Goal: Communication & Community: Answer question/provide support

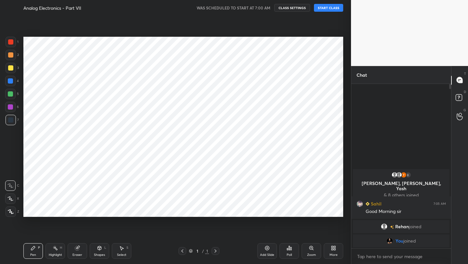
scroll to position [222, 325]
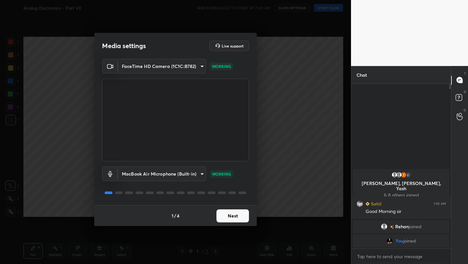
click at [236, 215] on button "Next" at bounding box center [232, 215] width 32 height 13
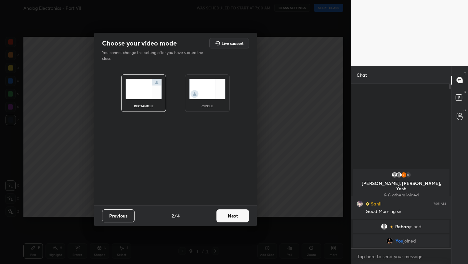
click at [236, 215] on button "Next" at bounding box center [232, 215] width 32 height 13
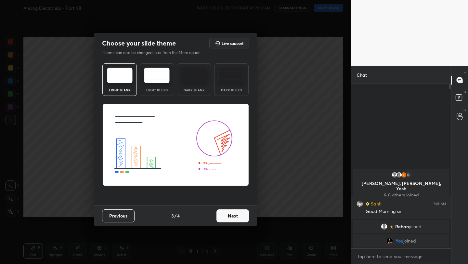
click at [236, 215] on button "Next" at bounding box center [232, 215] width 32 height 13
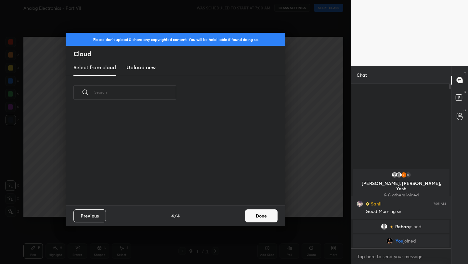
click at [236, 215] on div "Previous 4 / 4 Done" at bounding box center [176, 215] width 220 height 21
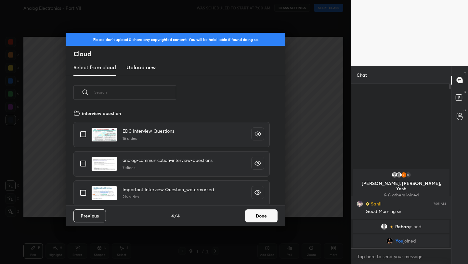
scroll to position [96, 209]
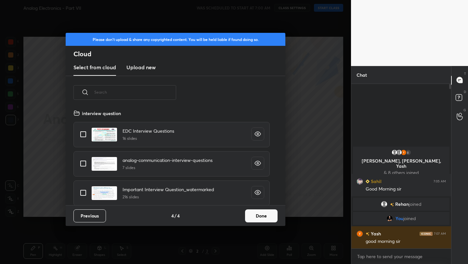
click at [261, 217] on button "Done" at bounding box center [261, 215] width 32 height 13
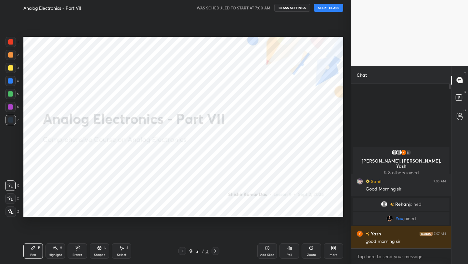
click at [329, 5] on button "START CLASS" at bounding box center [328, 8] width 29 height 8
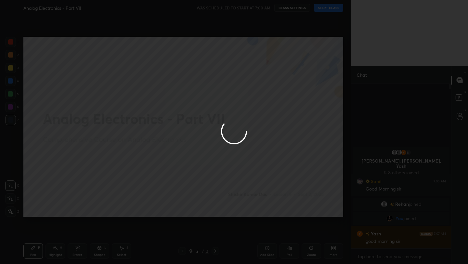
type textarea "x"
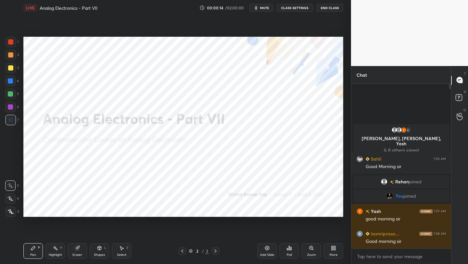
drag, startPoint x: 10, startPoint y: 213, endPoint x: 10, endPoint y: 203, distance: 9.7
click at [9, 212] on icon at bounding box center [11, 211] width 6 height 5
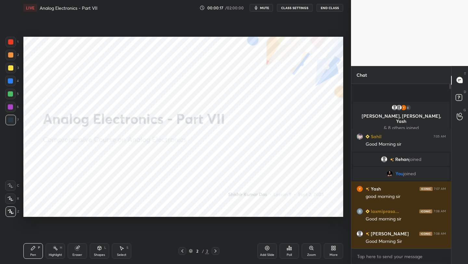
drag, startPoint x: 7, startPoint y: 199, endPoint x: 7, endPoint y: 193, distance: 5.6
click at [7, 199] on div at bounding box center [10, 198] width 10 height 10
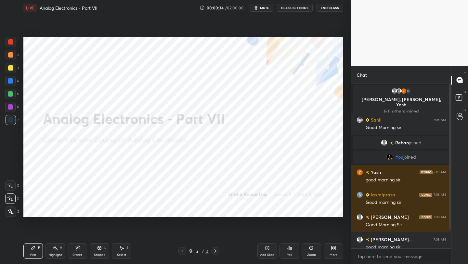
drag, startPoint x: 266, startPoint y: 250, endPoint x: 268, endPoint y: 245, distance: 5.4
click at [267, 250] on icon at bounding box center [266, 247] width 5 height 5
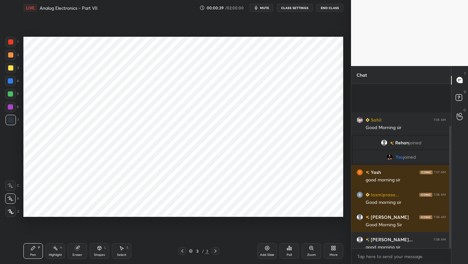
scroll to position [57, 0]
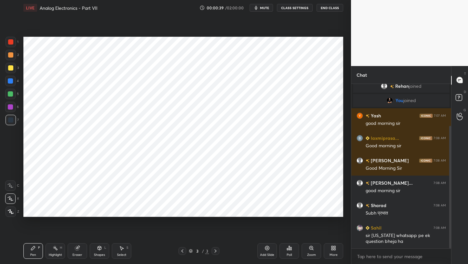
drag, startPoint x: 450, startPoint y: 191, endPoint x: 450, endPoint y: 194, distance: 3.3
click at [450, 196] on div at bounding box center [450, 187] width 2 height 122
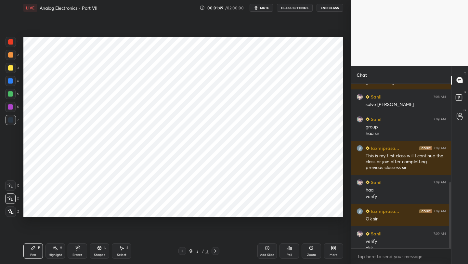
scroll to position [245, 0]
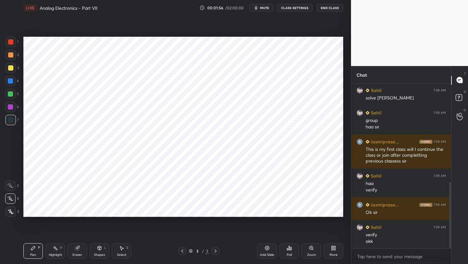
drag, startPoint x: 11, startPoint y: 42, endPoint x: 21, endPoint y: 37, distance: 11.3
click at [11, 42] on div at bounding box center [10, 41] width 5 height 5
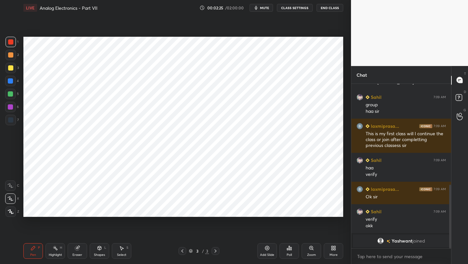
click at [13, 78] on div at bounding box center [10, 81] width 10 height 10
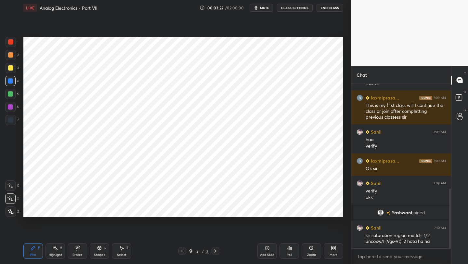
click at [5, 84] on div at bounding box center [10, 81] width 10 height 10
drag, startPoint x: 10, startPoint y: 106, endPoint x: 13, endPoint y: 100, distance: 6.4
click at [10, 105] on div at bounding box center [10, 106] width 5 height 5
click at [12, 118] on div at bounding box center [10, 119] width 5 height 5
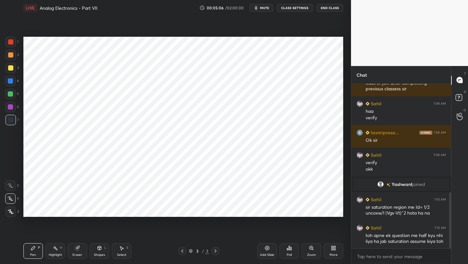
drag, startPoint x: 77, startPoint y: 252, endPoint x: 80, endPoint y: 228, distance: 24.5
click at [77, 251] on div "Eraser" at bounding box center [77, 251] width 19 height 16
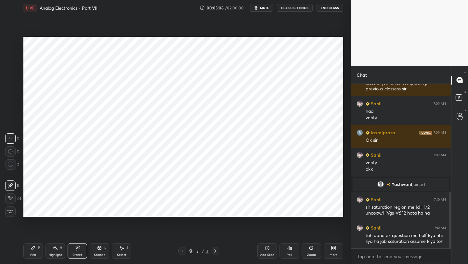
drag, startPoint x: 28, startPoint y: 252, endPoint x: 28, endPoint y: 248, distance: 4.3
click at [28, 251] on div "Pen P" at bounding box center [32, 251] width 19 height 16
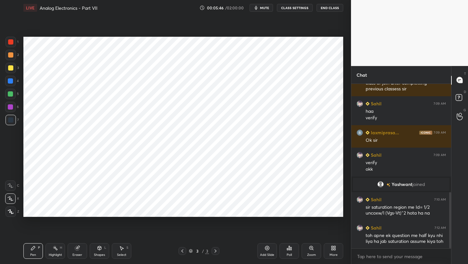
click at [11, 106] on div at bounding box center [10, 106] width 5 height 5
drag, startPoint x: 268, startPoint y: 248, endPoint x: 269, endPoint y: 243, distance: 4.9
click at [268, 247] on icon at bounding box center [266, 247] width 5 height 5
click at [99, 246] on icon at bounding box center [100, 248] width 4 height 4
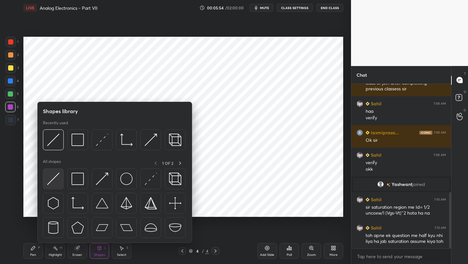
click at [55, 178] on img at bounding box center [53, 178] width 12 height 12
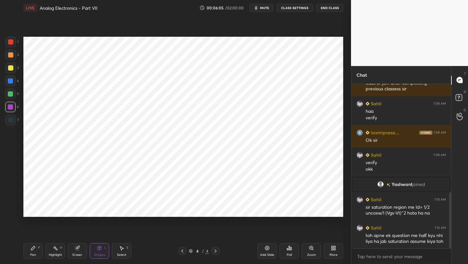
click at [28, 249] on div "Pen P" at bounding box center [32, 251] width 19 height 16
click at [14, 81] on div at bounding box center [10, 81] width 10 height 10
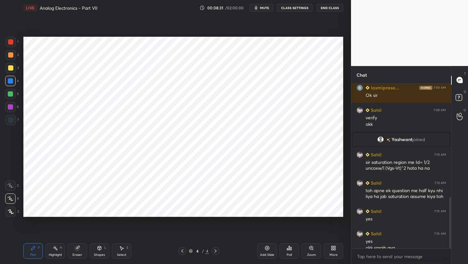
scroll to position [368, 0]
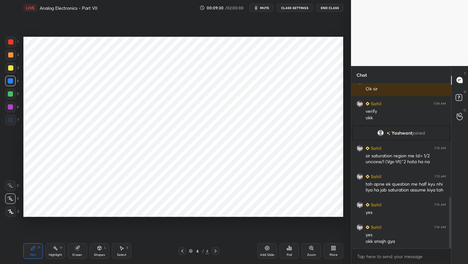
drag, startPoint x: 100, startPoint y: 248, endPoint x: 99, endPoint y: 244, distance: 4.1
click at [100, 248] on icon at bounding box center [100, 248] width 4 height 4
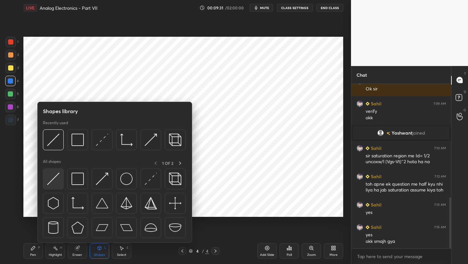
click at [54, 178] on img at bounding box center [53, 178] width 12 height 12
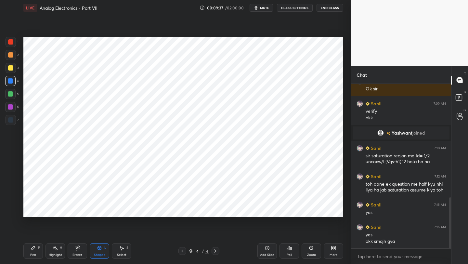
scroll to position [390, 0]
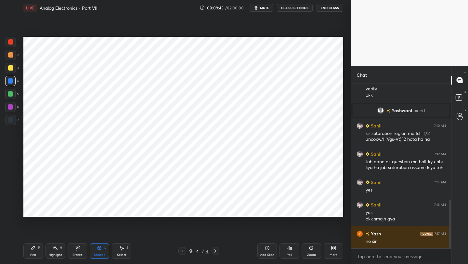
click at [183, 253] on icon at bounding box center [182, 250] width 5 height 5
drag, startPoint x: 9, startPoint y: 93, endPoint x: 14, endPoint y: 94, distance: 4.6
click at [11, 94] on div at bounding box center [10, 93] width 5 height 5
drag, startPoint x: 10, startPoint y: 105, endPoint x: 18, endPoint y: 102, distance: 8.6
click at [11, 105] on div at bounding box center [10, 106] width 5 height 5
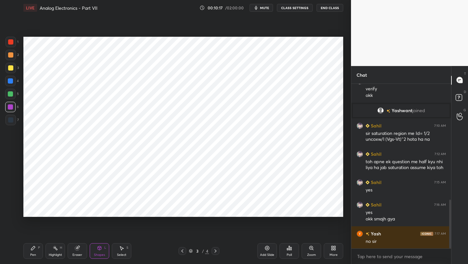
drag, startPoint x: 215, startPoint y: 251, endPoint x: 216, endPoint y: 245, distance: 6.4
click at [215, 251] on icon at bounding box center [215, 250] width 5 height 5
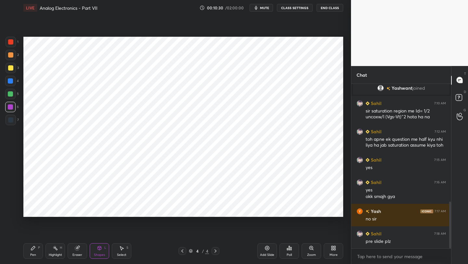
drag, startPoint x: 31, startPoint y: 250, endPoint x: 34, endPoint y: 235, distance: 16.1
click at [31, 250] on div "Pen P" at bounding box center [32, 251] width 19 height 16
click at [9, 107] on div at bounding box center [10, 106] width 5 height 5
click at [93, 248] on div "Shapes L" at bounding box center [99, 251] width 19 height 16
click at [32, 249] on icon at bounding box center [33, 247] width 5 height 5
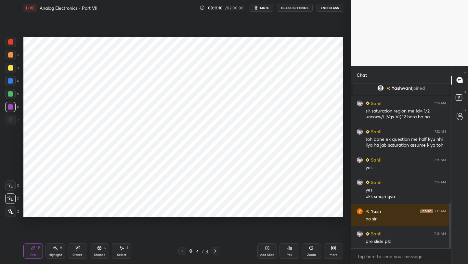
scroll to position [435, 0]
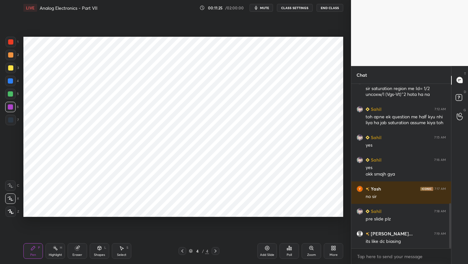
click at [181, 250] on icon at bounding box center [182, 250] width 5 height 5
click at [215, 253] on icon at bounding box center [215, 250] width 5 height 5
click at [214, 251] on icon at bounding box center [215, 250] width 5 height 5
click at [263, 250] on div "Add Slide" at bounding box center [266, 251] width 19 height 16
click at [95, 250] on div "Shapes L" at bounding box center [99, 251] width 19 height 16
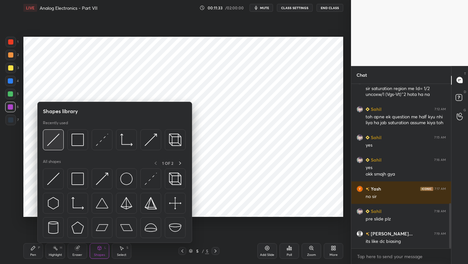
click at [54, 139] on img at bounding box center [53, 139] width 12 height 12
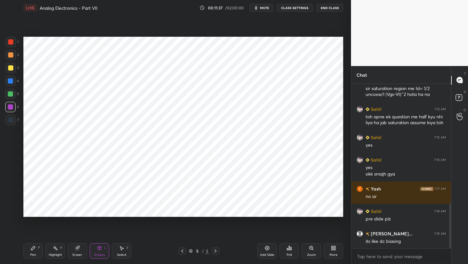
click at [30, 244] on div "Pen P" at bounding box center [32, 251] width 19 height 16
click at [9, 86] on div "4" at bounding box center [12, 82] width 14 height 13
click at [10, 98] on div at bounding box center [10, 94] width 10 height 10
click at [99, 248] on icon at bounding box center [100, 248] width 4 height 4
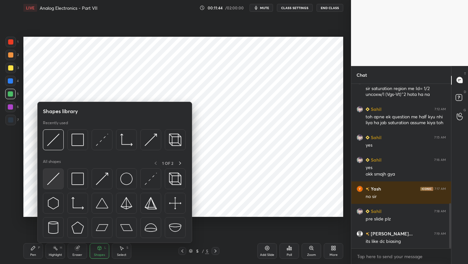
click at [55, 177] on img at bounding box center [53, 178] width 12 height 12
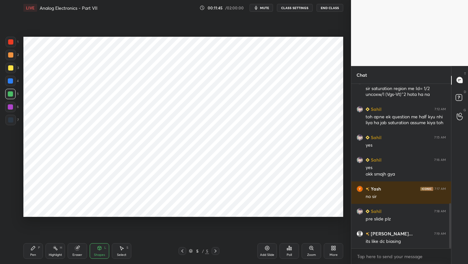
drag, startPoint x: 10, startPoint y: 105, endPoint x: 15, endPoint y: 106, distance: 4.9
click at [9, 105] on div at bounding box center [10, 106] width 5 height 5
drag, startPoint x: 34, startPoint y: 248, endPoint x: 34, endPoint y: 234, distance: 13.6
click at [34, 247] on icon at bounding box center [33, 247] width 5 height 5
drag, startPoint x: 11, startPoint y: 94, endPoint x: 20, endPoint y: 99, distance: 10.2
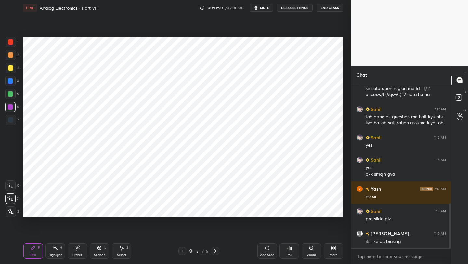
click at [11, 94] on div at bounding box center [10, 93] width 5 height 5
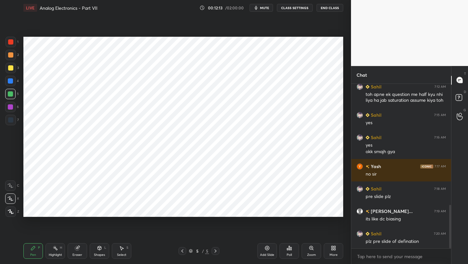
click at [182, 252] on icon at bounding box center [182, 250] width 5 height 5
click at [182, 250] on icon at bounding box center [182, 250] width 5 height 5
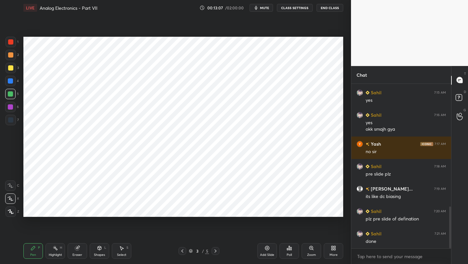
click at [214, 251] on icon at bounding box center [215, 250] width 5 height 5
drag, startPoint x: 181, startPoint y: 253, endPoint x: 180, endPoint y: 246, distance: 6.9
click at [181, 253] on icon at bounding box center [182, 250] width 5 height 5
click at [215, 249] on icon at bounding box center [215, 250] width 5 height 5
click at [216, 249] on icon at bounding box center [215, 250] width 5 height 5
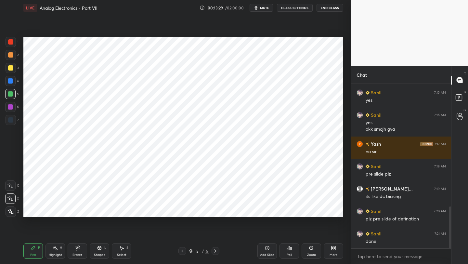
click at [105, 252] on div "Shapes L" at bounding box center [99, 251] width 19 height 16
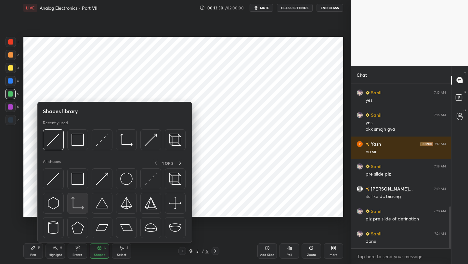
click at [75, 202] on img at bounding box center [77, 203] width 12 height 12
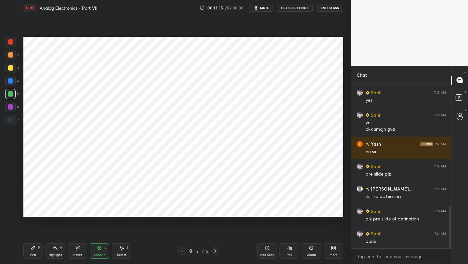
drag, startPoint x: 33, startPoint y: 251, endPoint x: 31, endPoint y: 245, distance: 6.1
click at [33, 251] on div "Pen P" at bounding box center [32, 251] width 19 height 16
drag, startPoint x: 7, startPoint y: 121, endPoint x: 7, endPoint y: 117, distance: 4.6
click at [7, 121] on div at bounding box center [11, 120] width 10 height 10
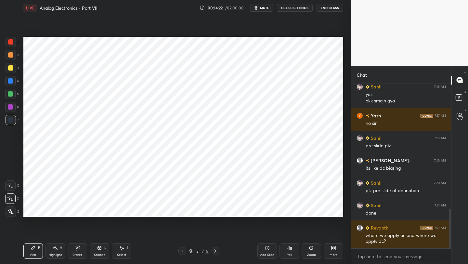
scroll to position [524, 0]
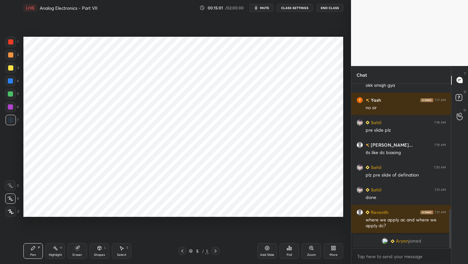
drag, startPoint x: 100, startPoint y: 249, endPoint x: 99, endPoint y: 244, distance: 5.3
click at [99, 246] on icon at bounding box center [100, 248] width 4 height 4
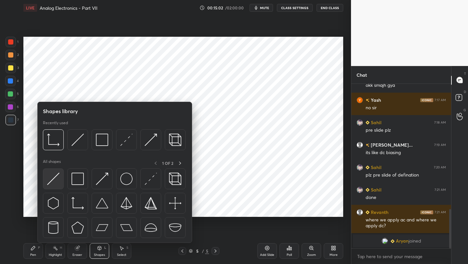
click at [50, 179] on img at bounding box center [53, 178] width 12 height 12
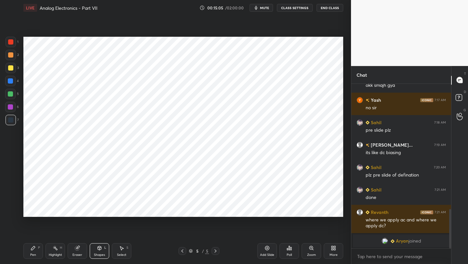
click at [9, 40] on div at bounding box center [10, 41] width 5 height 5
click at [33, 248] on icon at bounding box center [33, 248] width 4 height 4
click at [182, 249] on icon at bounding box center [182, 250] width 5 height 5
drag, startPoint x: 217, startPoint y: 250, endPoint x: 217, endPoint y: 245, distance: 4.9
click at [217, 250] on icon at bounding box center [215, 250] width 5 height 5
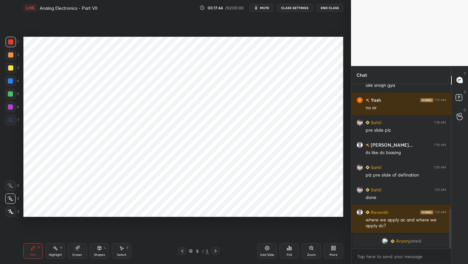
drag, startPoint x: 78, startPoint y: 249, endPoint x: 76, endPoint y: 224, distance: 25.1
click at [78, 248] on icon at bounding box center [77, 248] width 4 height 4
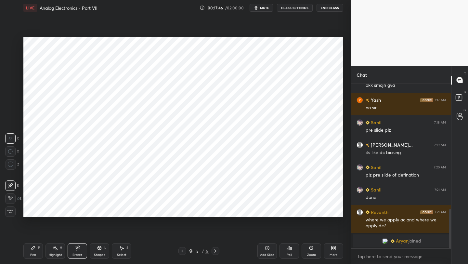
drag, startPoint x: 102, startPoint y: 250, endPoint x: 97, endPoint y: 243, distance: 8.2
click at [101, 249] on icon at bounding box center [99, 247] width 5 height 5
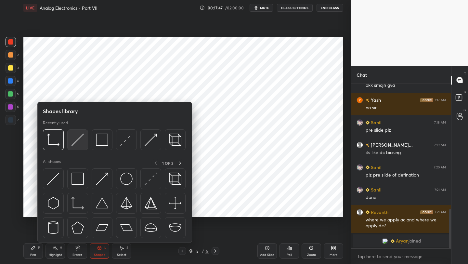
click at [77, 141] on img at bounding box center [77, 139] width 12 height 12
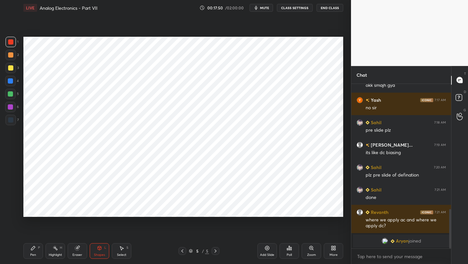
drag, startPoint x: 32, startPoint y: 251, endPoint x: 35, endPoint y: 221, distance: 29.8
click at [32, 250] on div "Pen P" at bounding box center [32, 251] width 19 height 16
click at [184, 252] on div "5 / 5" at bounding box center [198, 251] width 41 height 8
click at [184, 247] on div at bounding box center [182, 251] width 8 height 8
click at [216, 252] on icon at bounding box center [215, 250] width 5 height 5
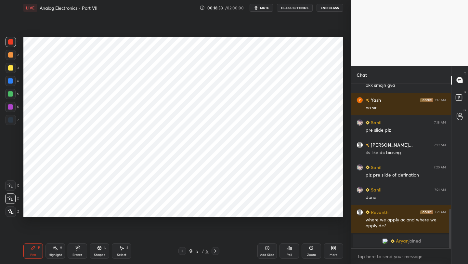
click at [182, 248] on icon at bounding box center [182, 250] width 5 height 5
click at [214, 247] on div at bounding box center [215, 251] width 8 height 8
drag, startPoint x: 11, startPoint y: 119, endPoint x: 19, endPoint y: 99, distance: 21.8
click at [11, 119] on div at bounding box center [10, 119] width 5 height 5
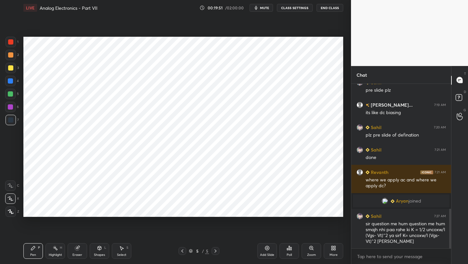
scroll to position [517, 0]
click at [180, 252] on icon at bounding box center [182, 250] width 5 height 5
click at [180, 248] on icon at bounding box center [182, 250] width 5 height 5
click at [215, 250] on icon at bounding box center [215, 250] width 5 height 5
drag, startPoint x: 217, startPoint y: 249, endPoint x: 218, endPoint y: 241, distance: 8.3
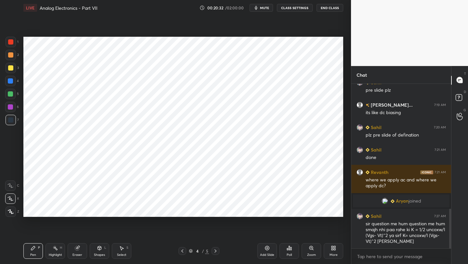
click at [217, 249] on icon at bounding box center [215, 250] width 5 height 5
click at [10, 109] on div at bounding box center [10, 106] width 5 height 5
click at [185, 250] on div at bounding box center [182, 251] width 8 height 8
click at [183, 250] on icon at bounding box center [182, 250] width 5 height 5
click at [216, 250] on icon at bounding box center [215, 250] width 5 height 5
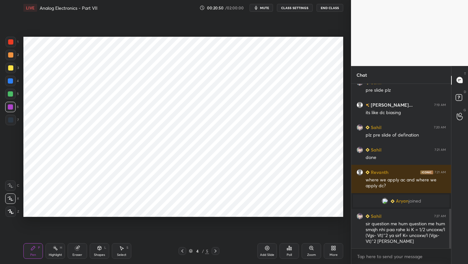
click at [212, 250] on div at bounding box center [215, 251] width 8 height 8
click at [75, 248] on icon at bounding box center [77, 247] width 5 height 5
drag, startPoint x: 98, startPoint y: 251, endPoint x: 99, endPoint y: 244, distance: 6.6
click at [98, 249] on div "Shapes L" at bounding box center [99, 251] width 19 height 16
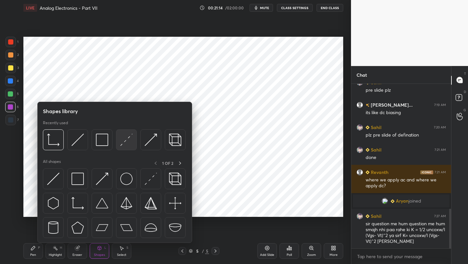
click at [126, 144] on img at bounding box center [126, 139] width 12 height 12
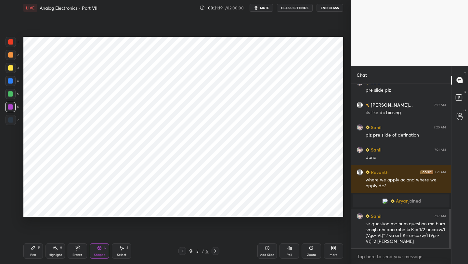
drag, startPoint x: 34, startPoint y: 249, endPoint x: 40, endPoint y: 240, distance: 11.0
click at [34, 249] on icon at bounding box center [33, 247] width 5 height 5
drag, startPoint x: 4, startPoint y: 119, endPoint x: 19, endPoint y: 121, distance: 15.1
click at [6, 119] on div "1 2 3 4 5 6 7 C X Z C X Z E E Erase all H H" at bounding box center [10, 127] width 21 height 180
drag, startPoint x: 96, startPoint y: 251, endPoint x: 95, endPoint y: 246, distance: 5.8
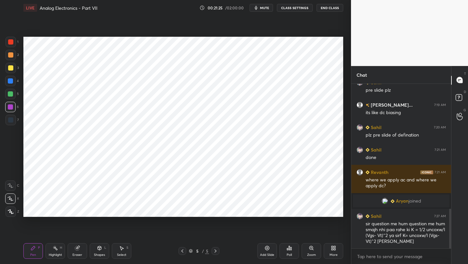
click at [96, 251] on div "Shapes L" at bounding box center [99, 251] width 19 height 16
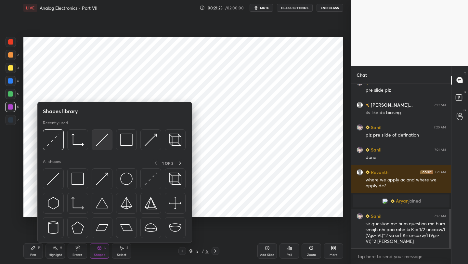
click at [104, 143] on img at bounding box center [102, 139] width 12 height 12
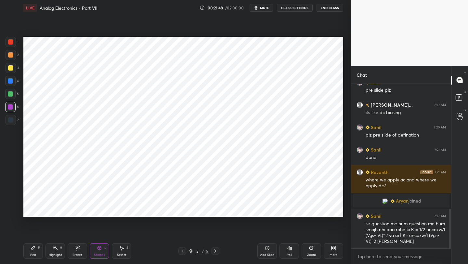
click at [28, 255] on div "Pen P" at bounding box center [32, 251] width 19 height 16
click at [265, 249] on icon at bounding box center [266, 247] width 5 height 5
click at [182, 251] on icon at bounding box center [182, 250] width 2 height 3
click at [180, 251] on div at bounding box center [182, 251] width 8 height 8
click at [181, 252] on icon at bounding box center [182, 250] width 5 height 5
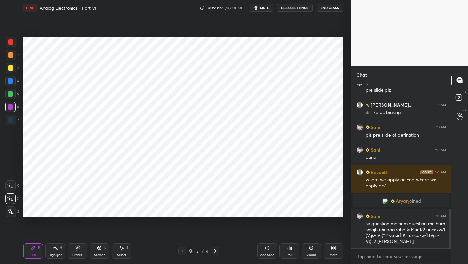
click at [214, 251] on icon at bounding box center [215, 250] width 5 height 5
click at [215, 250] on icon at bounding box center [215, 250] width 5 height 5
click at [215, 251] on icon at bounding box center [215, 250] width 5 height 5
click at [261, 248] on div "Add Slide" at bounding box center [266, 251] width 19 height 16
click at [96, 248] on div "Shapes L" at bounding box center [99, 251] width 19 height 16
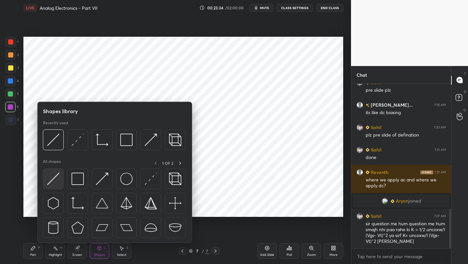
click at [57, 175] on img at bounding box center [53, 178] width 12 height 12
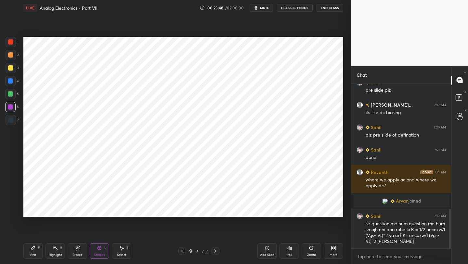
click at [29, 248] on div "Pen P" at bounding box center [32, 251] width 19 height 16
drag, startPoint x: 13, startPoint y: 91, endPoint x: 20, endPoint y: 93, distance: 8.0
click at [13, 92] on div at bounding box center [10, 94] width 10 height 10
click at [182, 251] on icon at bounding box center [182, 250] width 2 height 3
click at [181, 251] on icon at bounding box center [182, 250] width 5 height 5
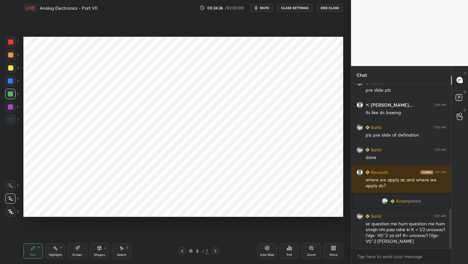
click at [184, 251] on div at bounding box center [182, 251] width 8 height 8
click at [213, 249] on icon at bounding box center [215, 250] width 5 height 5
click at [214, 248] on div at bounding box center [215, 251] width 8 height 8
drag, startPoint x: 11, startPoint y: 42, endPoint x: 22, endPoint y: 50, distance: 13.9
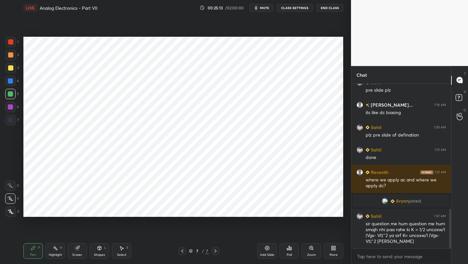
click at [11, 42] on div at bounding box center [10, 41] width 5 height 5
click at [73, 251] on div "Eraser" at bounding box center [77, 251] width 19 height 16
drag, startPoint x: 37, startPoint y: 250, endPoint x: 39, endPoint y: 232, distance: 19.0
click at [37, 249] on div "Pen P" at bounding box center [32, 251] width 19 height 16
drag, startPoint x: 77, startPoint y: 252, endPoint x: 74, endPoint y: 249, distance: 4.2
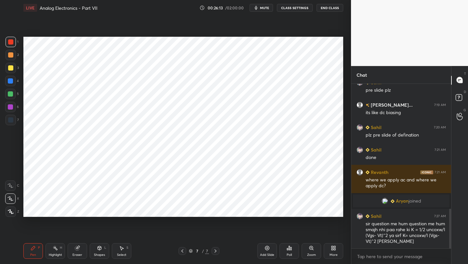
click at [74, 250] on div "Eraser" at bounding box center [77, 251] width 19 height 16
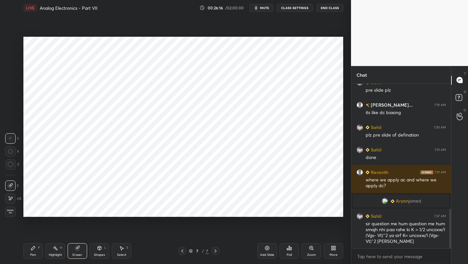
click at [33, 248] on icon at bounding box center [33, 247] width 5 height 5
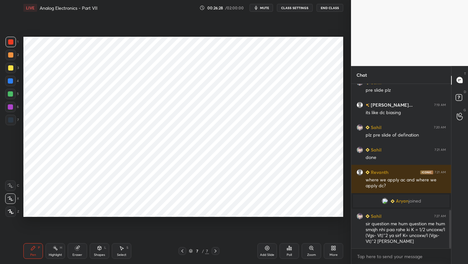
scroll to position [540, 0]
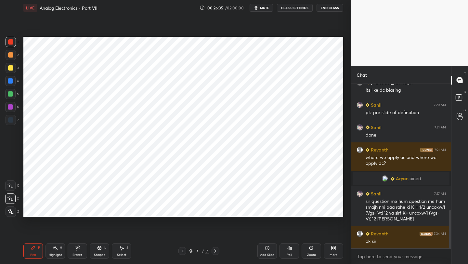
click at [182, 251] on icon at bounding box center [182, 250] width 5 height 5
click at [184, 252] on icon at bounding box center [182, 250] width 5 height 5
click at [184, 253] on icon at bounding box center [182, 250] width 5 height 5
click at [183, 252] on icon at bounding box center [182, 250] width 5 height 5
click at [215, 250] on icon at bounding box center [215, 250] width 2 height 3
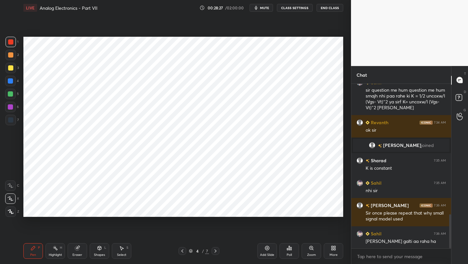
scroll to position [639, 0]
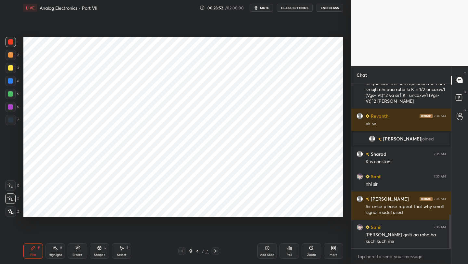
click at [218, 247] on div at bounding box center [215, 251] width 8 height 8
click at [216, 249] on icon at bounding box center [215, 250] width 5 height 5
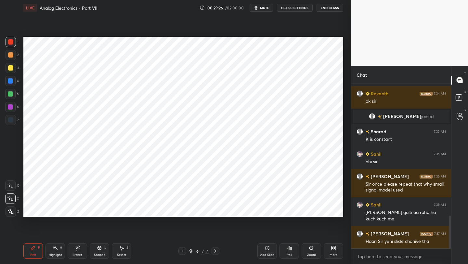
click at [79, 253] on div "Eraser" at bounding box center [77, 254] width 10 height 3
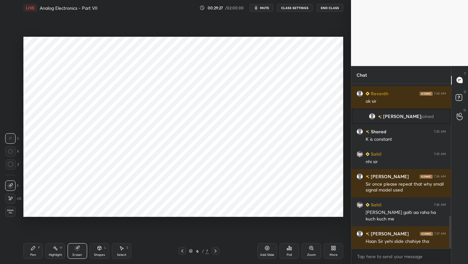
click at [12, 214] on div "Erase all" at bounding box center [10, 211] width 10 height 10
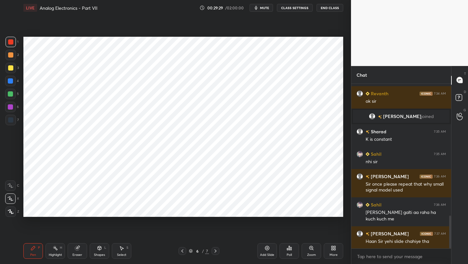
click at [11, 84] on div at bounding box center [10, 81] width 10 height 10
click at [11, 90] on div at bounding box center [10, 94] width 10 height 10
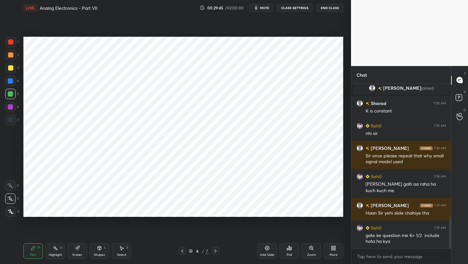
click at [182, 251] on icon at bounding box center [182, 250] width 5 height 5
click at [184, 251] on icon at bounding box center [182, 250] width 5 height 5
click at [214, 250] on icon at bounding box center [215, 250] width 5 height 5
click at [14, 82] on div at bounding box center [10, 81] width 10 height 10
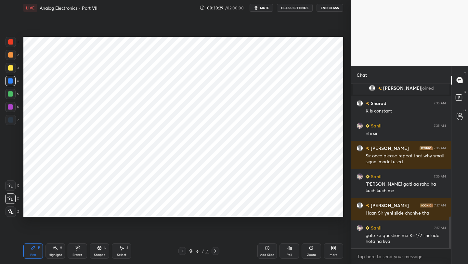
click at [10, 80] on div at bounding box center [10, 80] width 5 height 5
click at [8, 114] on div "6" at bounding box center [12, 108] width 14 height 13
click at [10, 124] on div at bounding box center [11, 120] width 10 height 10
click at [15, 45] on div at bounding box center [11, 42] width 10 height 10
click at [10, 81] on div at bounding box center [10, 80] width 5 height 5
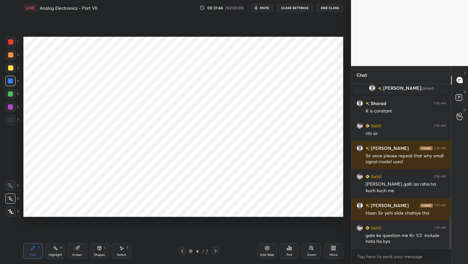
drag, startPoint x: 182, startPoint y: 248, endPoint x: 185, endPoint y: 244, distance: 6.0
click at [182, 249] on icon at bounding box center [182, 250] width 5 height 5
drag, startPoint x: 216, startPoint y: 248, endPoint x: 219, endPoint y: 244, distance: 4.8
click at [216, 248] on div at bounding box center [215, 251] width 8 height 8
drag, startPoint x: 13, startPoint y: 44, endPoint x: 21, endPoint y: 46, distance: 7.6
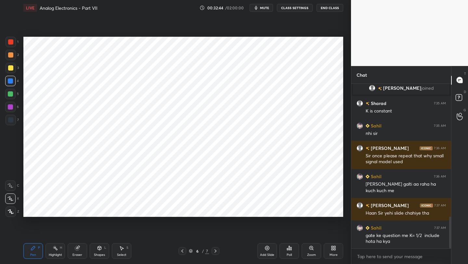
click at [13, 44] on div at bounding box center [11, 42] width 10 height 10
click at [12, 41] on div at bounding box center [10, 41] width 5 height 5
click at [10, 81] on div at bounding box center [10, 80] width 5 height 5
drag, startPoint x: 9, startPoint y: 118, endPoint x: 12, endPoint y: 116, distance: 3.9
click at [8, 118] on div at bounding box center [10, 119] width 5 height 5
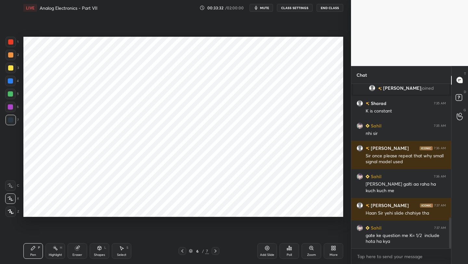
scroll to position [712, 0]
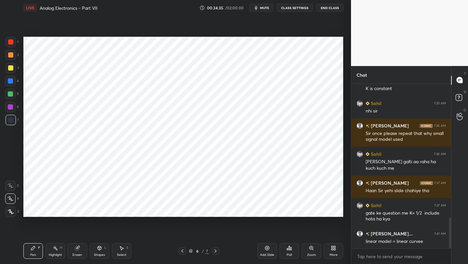
click at [81, 250] on div "Eraser" at bounding box center [77, 251] width 19 height 16
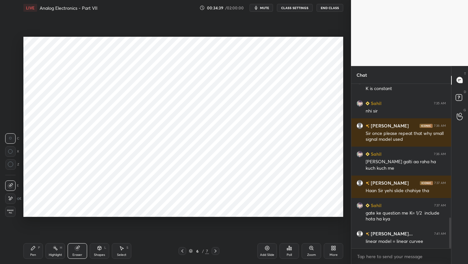
drag, startPoint x: 36, startPoint y: 248, endPoint x: 48, endPoint y: 240, distance: 14.2
click at [37, 248] on div "Pen P" at bounding box center [32, 251] width 19 height 16
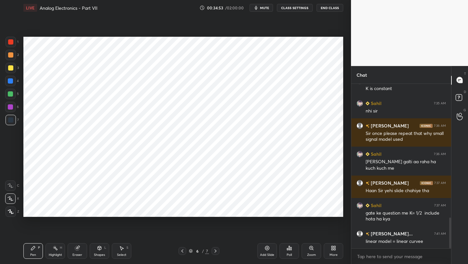
click at [270, 250] on div "Add Slide" at bounding box center [266, 251] width 19 height 16
click at [102, 249] on div "Shapes L" at bounding box center [99, 251] width 19 height 16
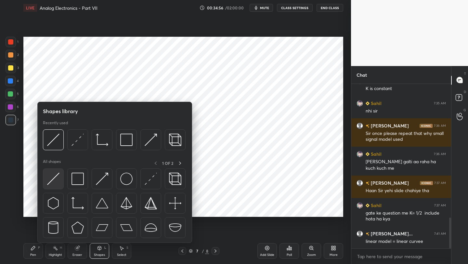
click at [61, 181] on div at bounding box center [53, 178] width 21 height 21
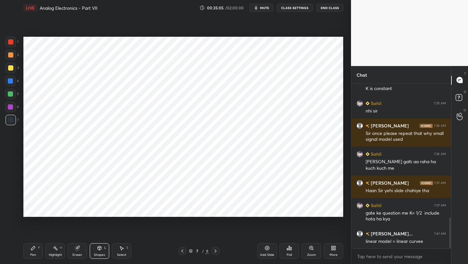
click at [3, 105] on div "1 2 3 4 5 6 7 C X Z C X Z E E Erase all H H" at bounding box center [10, 127] width 21 height 180
drag, startPoint x: 29, startPoint y: 252, endPoint x: 30, endPoint y: 248, distance: 3.6
click at [30, 249] on div "Pen P" at bounding box center [32, 251] width 19 height 16
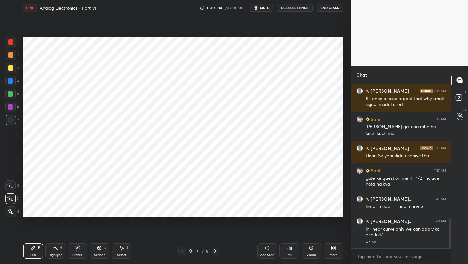
scroll to position [775, 0]
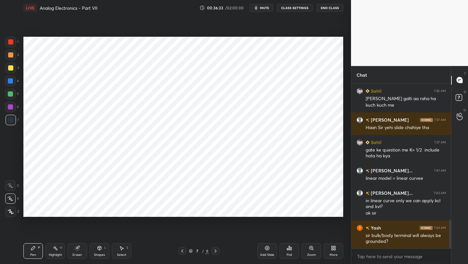
click at [182, 249] on icon at bounding box center [182, 250] width 5 height 5
drag, startPoint x: 79, startPoint y: 248, endPoint x: 87, endPoint y: 235, distance: 15.3
click at [77, 248] on icon at bounding box center [77, 248] width 4 height 4
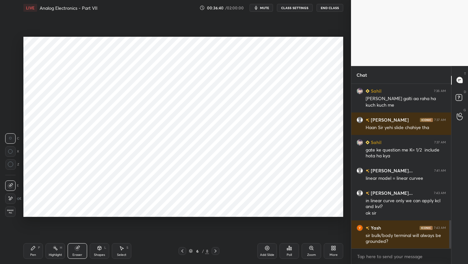
scroll to position [797, 0]
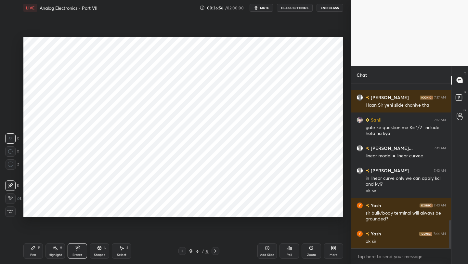
click at [40, 239] on div "Pen P Highlight H Eraser Shapes L Select S 6 / 8 Add Slide Poll Zoom More" at bounding box center [183, 251] width 320 height 26
click at [100, 250] on icon at bounding box center [99, 247] width 5 height 5
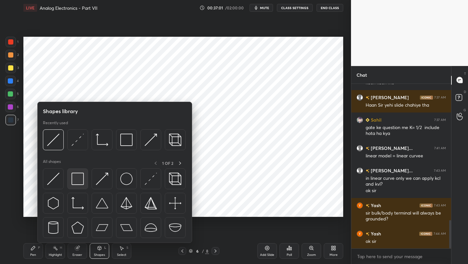
click at [73, 181] on img at bounding box center [77, 178] width 12 height 12
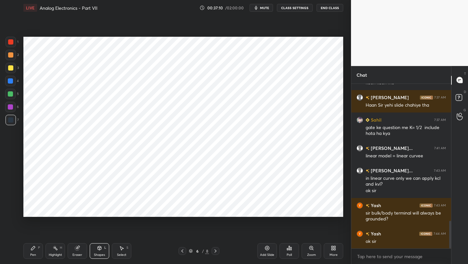
scroll to position [820, 0]
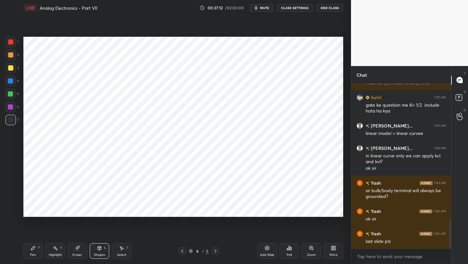
click at [182, 250] on icon at bounding box center [182, 250] width 5 height 5
click at [34, 247] on icon at bounding box center [33, 248] width 4 height 4
click at [215, 249] on icon at bounding box center [215, 250] width 5 height 5
click at [182, 249] on icon at bounding box center [182, 250] width 5 height 5
drag, startPoint x: 12, startPoint y: 41, endPoint x: 16, endPoint y: 44, distance: 4.9
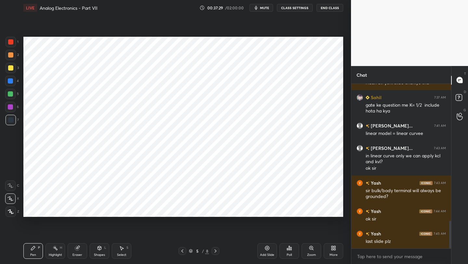
click at [13, 42] on div at bounding box center [10, 41] width 5 height 5
drag, startPoint x: 11, startPoint y: 80, endPoint x: 18, endPoint y: 78, distance: 7.4
click at [13, 80] on div at bounding box center [10, 80] width 5 height 5
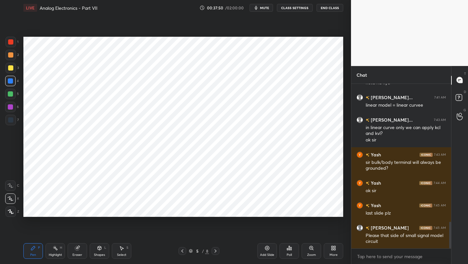
click at [213, 250] on icon at bounding box center [215, 250] width 5 height 5
click at [215, 249] on icon at bounding box center [215, 250] width 5 height 5
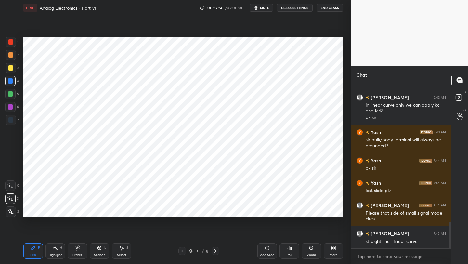
click at [30, 251] on div "Pen P" at bounding box center [32, 251] width 19 height 16
click at [14, 41] on div at bounding box center [11, 42] width 10 height 10
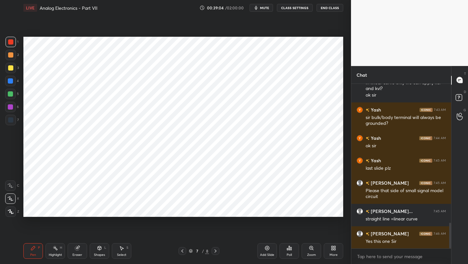
click at [182, 249] on icon at bounding box center [182, 250] width 5 height 5
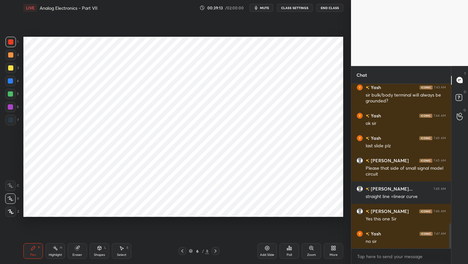
drag, startPoint x: 30, startPoint y: 248, endPoint x: 29, endPoint y: 241, distance: 6.6
click at [29, 245] on div "Pen P" at bounding box center [32, 251] width 19 height 16
click at [9, 121] on div at bounding box center [11, 120] width 10 height 10
click at [214, 250] on icon at bounding box center [215, 250] width 5 height 5
drag, startPoint x: 184, startPoint y: 248, endPoint x: 185, endPoint y: 245, distance: 4.1
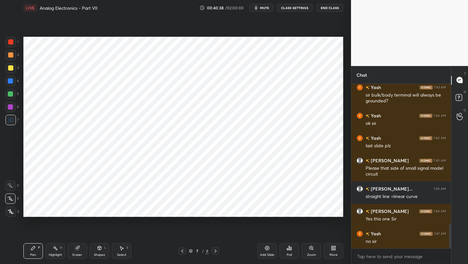
click at [183, 248] on icon at bounding box center [182, 250] width 5 height 5
click at [215, 251] on icon at bounding box center [215, 250] width 5 height 5
click at [266, 247] on icon at bounding box center [266, 247] width 5 height 5
drag, startPoint x: 13, startPoint y: 44, endPoint x: 21, endPoint y: 44, distance: 8.1
click at [13, 44] on div at bounding box center [11, 42] width 10 height 10
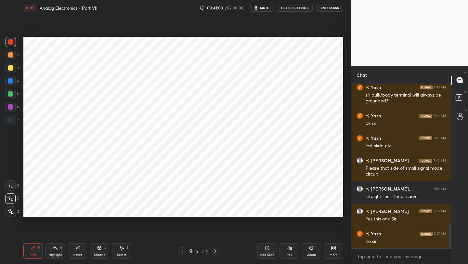
drag, startPoint x: 11, startPoint y: 80, endPoint x: 20, endPoint y: 77, distance: 9.5
click at [13, 79] on div at bounding box center [10, 80] width 5 height 5
click at [99, 247] on icon at bounding box center [100, 247] width 4 height 1
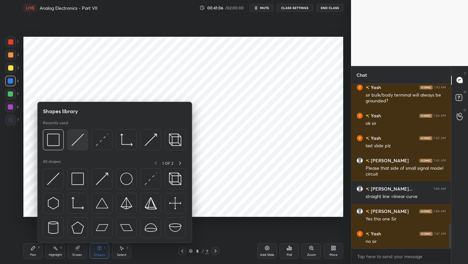
click at [75, 142] on img at bounding box center [77, 139] width 12 height 12
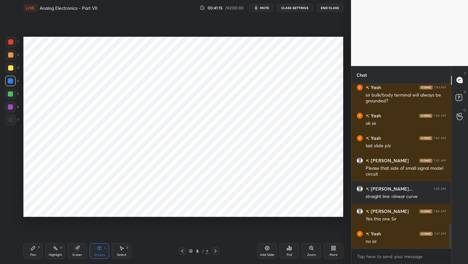
click at [32, 249] on icon at bounding box center [33, 248] width 4 height 4
click at [96, 248] on div "Shapes L" at bounding box center [99, 251] width 19 height 16
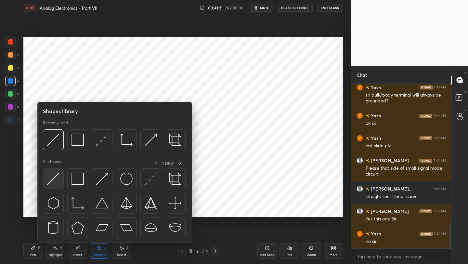
click at [59, 174] on div at bounding box center [53, 178] width 21 height 21
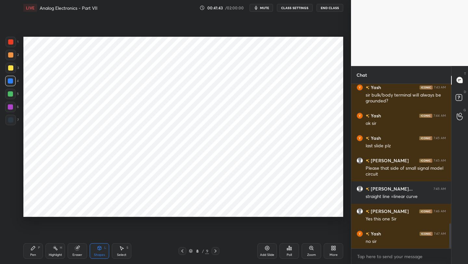
drag, startPoint x: 37, startPoint y: 249, endPoint x: 36, endPoint y: 246, distance: 3.6
click at [36, 250] on div "Pen P" at bounding box center [32, 251] width 19 height 16
drag, startPoint x: 98, startPoint y: 248, endPoint x: 96, endPoint y: 243, distance: 5.9
click at [96, 247] on div "Shapes L" at bounding box center [99, 251] width 19 height 16
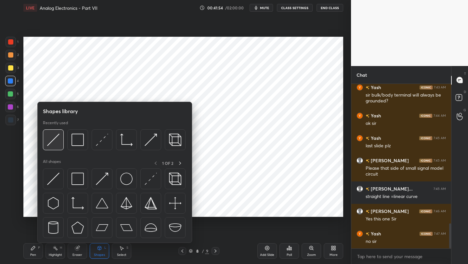
click at [53, 135] on img at bounding box center [53, 139] width 12 height 12
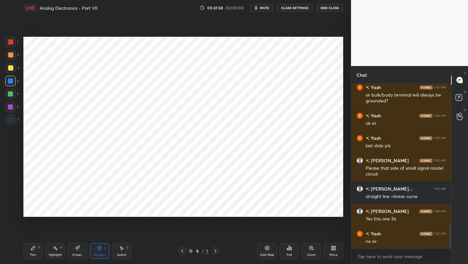
drag, startPoint x: 34, startPoint y: 250, endPoint x: 44, endPoint y: 227, distance: 25.6
click at [34, 250] on icon at bounding box center [33, 247] width 5 height 5
click at [16, 43] on div at bounding box center [11, 42] width 10 height 10
drag, startPoint x: 12, startPoint y: 81, endPoint x: 20, endPoint y: 87, distance: 10.9
click at [12, 81] on div at bounding box center [10, 80] width 5 height 5
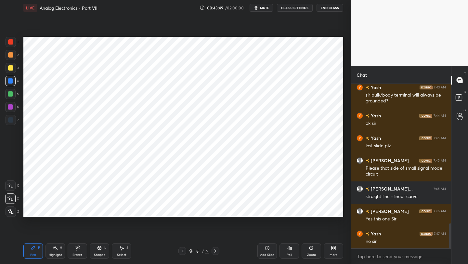
drag, startPoint x: 8, startPoint y: 121, endPoint x: 14, endPoint y: 118, distance: 6.7
click at [8, 121] on div at bounding box center [10, 119] width 5 height 5
click at [98, 248] on icon at bounding box center [99, 247] width 5 height 5
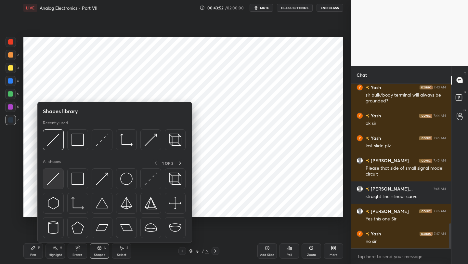
click at [50, 176] on img at bounding box center [53, 178] width 12 height 12
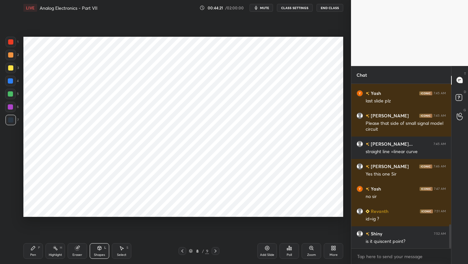
scroll to position [967, 0]
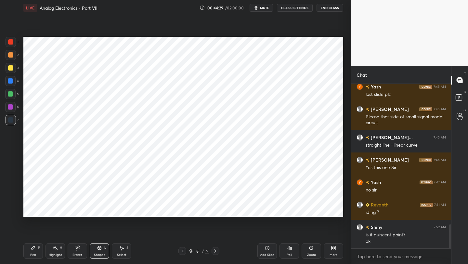
click at [266, 248] on icon at bounding box center [266, 247] width 5 height 5
drag, startPoint x: 97, startPoint y: 250, endPoint x: 95, endPoint y: 245, distance: 5.4
click at [96, 250] on div "Shapes L" at bounding box center [99, 251] width 19 height 16
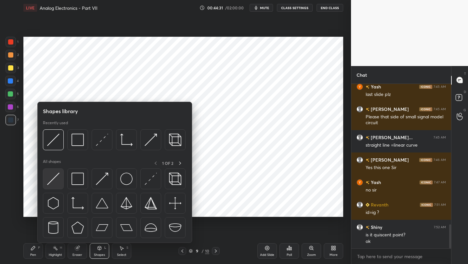
click at [60, 174] on div at bounding box center [53, 178] width 21 height 21
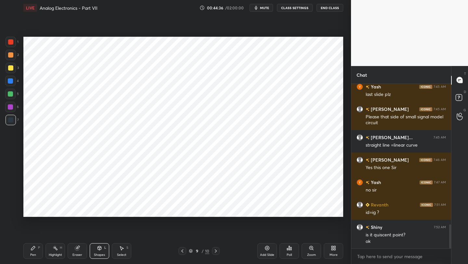
drag, startPoint x: 35, startPoint y: 252, endPoint x: 39, endPoint y: 231, distance: 22.2
click at [34, 252] on div "Pen P" at bounding box center [32, 251] width 19 height 16
click at [10, 42] on div at bounding box center [10, 41] width 5 height 5
click at [13, 103] on div at bounding box center [10, 107] width 10 height 10
click at [184, 250] on icon at bounding box center [182, 250] width 5 height 5
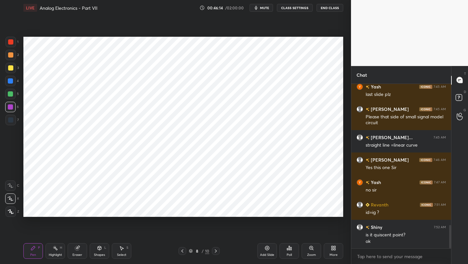
scroll to position [989, 0]
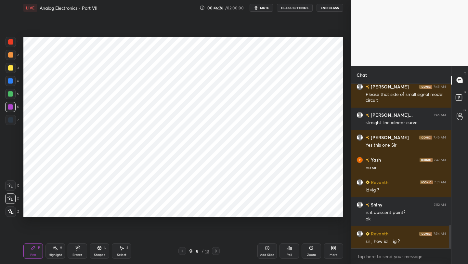
click at [77, 250] on icon at bounding box center [77, 248] width 4 height 4
drag, startPoint x: 37, startPoint y: 249, endPoint x: 38, endPoint y: 242, distance: 7.5
click at [36, 250] on div "Pen P" at bounding box center [32, 251] width 19 height 16
click at [14, 46] on div at bounding box center [11, 42] width 10 height 10
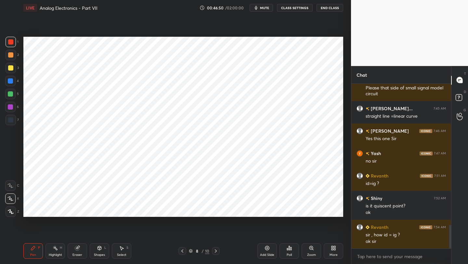
click at [216, 247] on div at bounding box center [216, 251] width 8 height 8
click at [37, 242] on div "Pen P Highlight H Eraser Shapes L Select S 9 / 10 Add Slide Poll Zoom More" at bounding box center [183, 251] width 320 height 26
click at [10, 81] on div at bounding box center [10, 80] width 5 height 5
drag, startPoint x: 10, startPoint y: 41, endPoint x: 20, endPoint y: 41, distance: 10.4
click at [11, 42] on div at bounding box center [10, 41] width 5 height 5
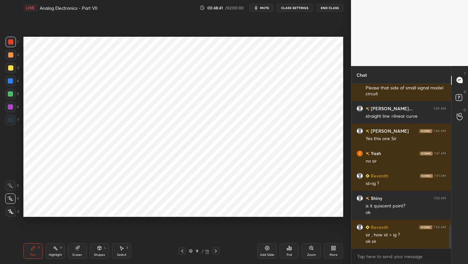
drag, startPoint x: 10, startPoint y: 123, endPoint x: 23, endPoint y: 130, distance: 14.7
click at [10, 123] on div at bounding box center [11, 120] width 10 height 10
click at [15, 42] on div at bounding box center [11, 42] width 10 height 10
click at [265, 247] on icon at bounding box center [267, 248] width 4 height 4
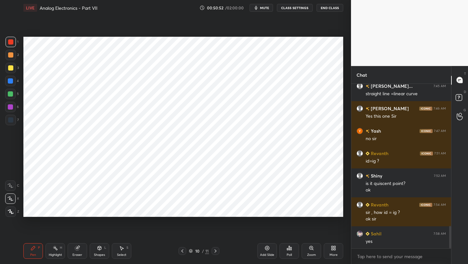
scroll to position [1040, 0]
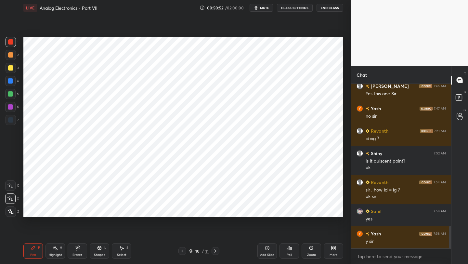
click at [11, 80] on div at bounding box center [10, 80] width 5 height 5
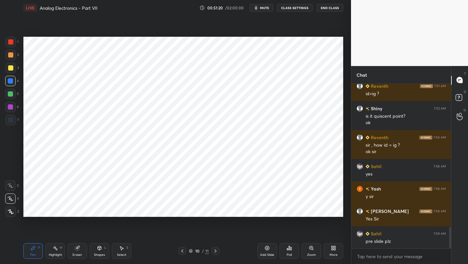
scroll to position [1108, 0]
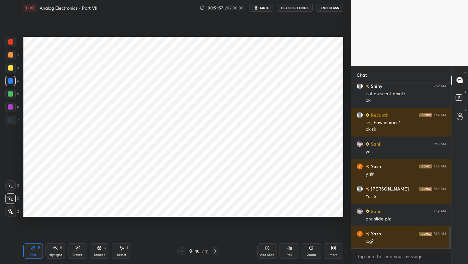
click at [184, 250] on icon at bounding box center [182, 250] width 5 height 5
click at [182, 250] on icon at bounding box center [182, 250] width 5 height 5
click at [13, 43] on div at bounding box center [10, 41] width 5 height 5
drag, startPoint x: 13, startPoint y: 96, endPoint x: 21, endPoint y: 98, distance: 7.9
click at [13, 96] on div at bounding box center [10, 94] width 10 height 10
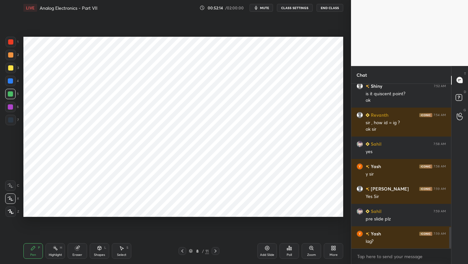
click at [79, 248] on div "Eraser" at bounding box center [77, 251] width 19 height 16
click at [32, 253] on div "Pen" at bounding box center [33, 254] width 6 height 3
click at [216, 250] on icon at bounding box center [215, 250] width 5 height 5
click at [215, 249] on icon at bounding box center [215, 250] width 5 height 5
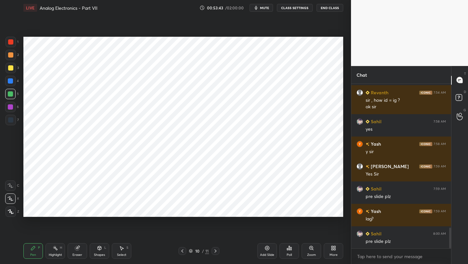
click at [267, 247] on icon at bounding box center [266, 247] width 5 height 5
drag, startPoint x: 97, startPoint y: 250, endPoint x: 96, endPoint y: 243, distance: 7.2
click at [97, 249] on icon at bounding box center [99, 247] width 5 height 5
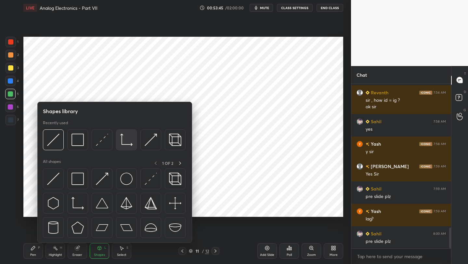
click at [126, 144] on img at bounding box center [126, 139] width 12 height 12
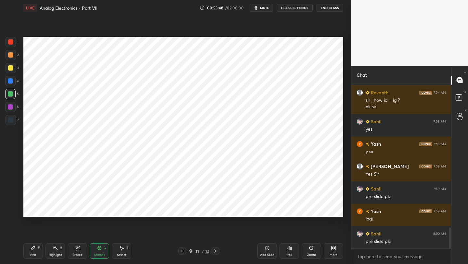
drag, startPoint x: 36, startPoint y: 251, endPoint x: 34, endPoint y: 229, distance: 21.8
click at [35, 251] on div "Pen P" at bounding box center [32, 251] width 19 height 16
click at [13, 42] on div at bounding box center [10, 41] width 5 height 5
click at [98, 250] on icon at bounding box center [99, 247] width 5 height 5
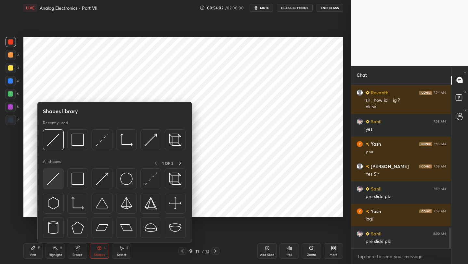
click at [55, 178] on img at bounding box center [53, 178] width 12 height 12
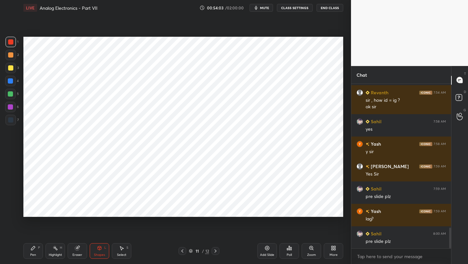
click at [13, 122] on div at bounding box center [11, 120] width 10 height 10
click at [32, 254] on div "Pen" at bounding box center [33, 254] width 6 height 3
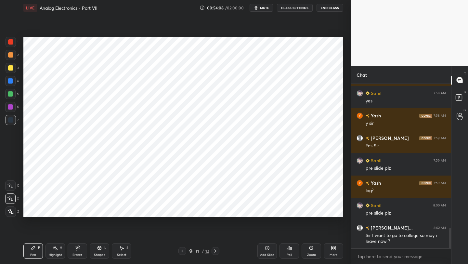
click at [80, 250] on div "Eraser" at bounding box center [77, 251] width 19 height 16
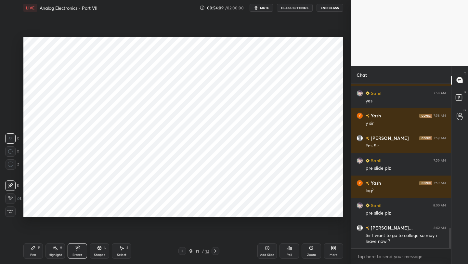
click at [98, 249] on icon at bounding box center [99, 247] width 5 height 5
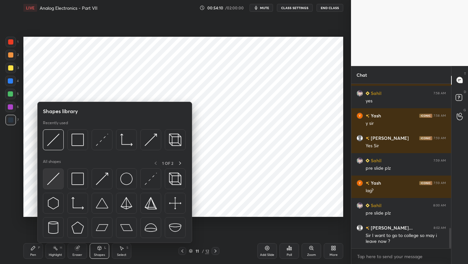
click at [52, 180] on img at bounding box center [53, 178] width 12 height 12
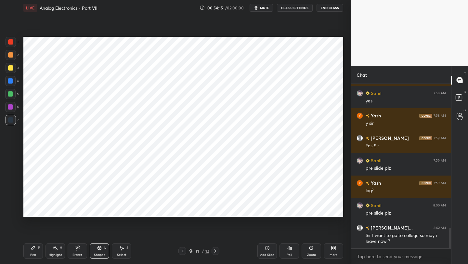
drag, startPoint x: 34, startPoint y: 253, endPoint x: 32, endPoint y: 221, distance: 32.6
click at [34, 251] on div "Pen P" at bounding box center [32, 251] width 19 height 16
click at [11, 124] on div at bounding box center [11, 120] width 10 height 10
drag, startPoint x: 105, startPoint y: 255, endPoint x: 103, endPoint y: 251, distance: 3.8
click at [104, 254] on div "Shapes" at bounding box center [99, 254] width 11 height 3
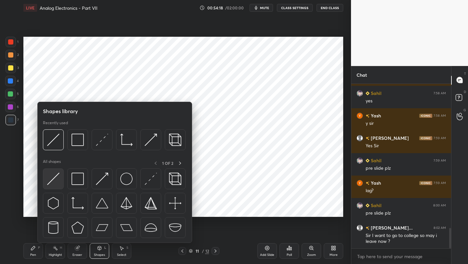
click at [60, 178] on div at bounding box center [53, 178] width 21 height 21
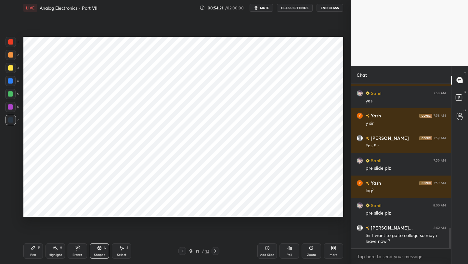
click at [32, 253] on div "Pen" at bounding box center [33, 254] width 6 height 3
click at [183, 248] on icon at bounding box center [182, 250] width 5 height 5
click at [183, 249] on icon at bounding box center [182, 250] width 5 height 5
click at [215, 251] on icon at bounding box center [215, 250] width 5 height 5
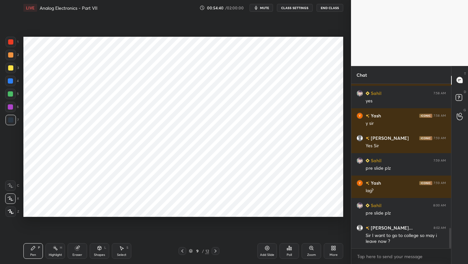
click at [215, 251] on icon at bounding box center [215, 250] width 5 height 5
click at [95, 248] on div "Shapes L" at bounding box center [99, 251] width 19 height 16
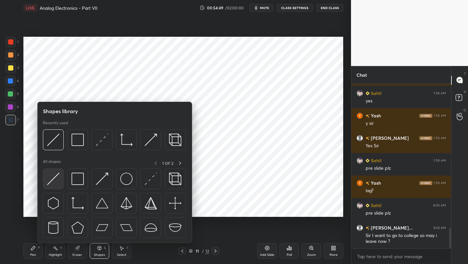
click at [58, 177] on img at bounding box center [53, 178] width 12 height 12
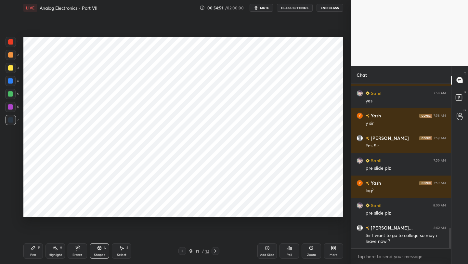
click at [13, 43] on div at bounding box center [10, 41] width 5 height 5
click at [30, 253] on div "Pen" at bounding box center [33, 254] width 6 height 3
click at [13, 81] on div at bounding box center [10, 80] width 5 height 5
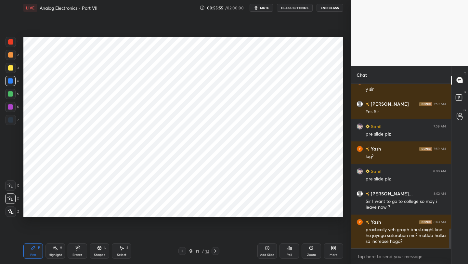
click at [180, 253] on icon at bounding box center [182, 250] width 5 height 5
click at [181, 251] on icon at bounding box center [182, 250] width 5 height 5
click at [182, 251] on icon at bounding box center [182, 250] width 5 height 5
click at [218, 249] on div at bounding box center [215, 251] width 8 height 8
click at [215, 251] on icon at bounding box center [215, 250] width 5 height 5
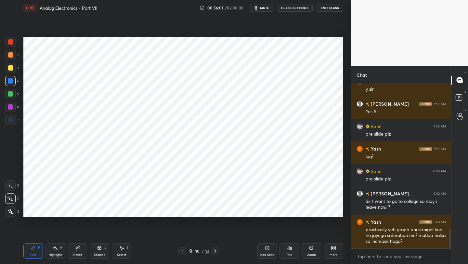
click at [216, 250] on icon at bounding box center [215, 250] width 5 height 5
click at [182, 253] on div at bounding box center [182, 251] width 8 height 8
click at [183, 251] on icon at bounding box center [182, 250] width 5 height 5
click at [215, 253] on icon at bounding box center [215, 250] width 5 height 5
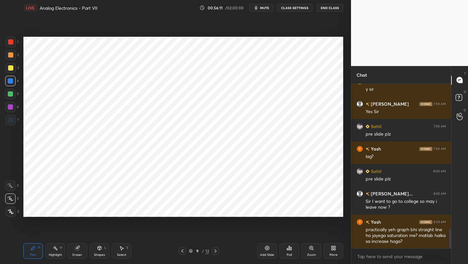
click at [216, 253] on icon at bounding box center [215, 250] width 5 height 5
click at [216, 251] on icon at bounding box center [215, 250] width 5 height 5
click at [184, 250] on icon at bounding box center [182, 250] width 5 height 5
click at [182, 249] on icon at bounding box center [182, 250] width 5 height 5
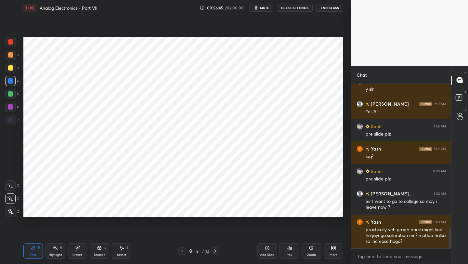
scroll to position [1208, 0]
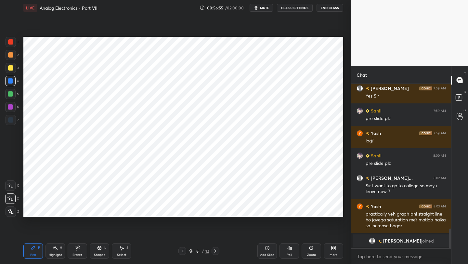
click at [218, 250] on div at bounding box center [215, 251] width 8 height 8
click at [217, 251] on icon at bounding box center [215, 250] width 5 height 5
click at [218, 250] on icon at bounding box center [215, 250] width 5 height 5
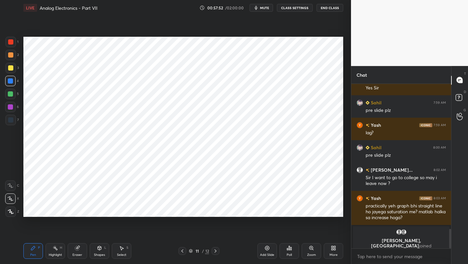
click at [12, 123] on div at bounding box center [11, 120] width 10 height 10
click at [183, 251] on icon at bounding box center [182, 250] width 5 height 5
click at [183, 250] on icon at bounding box center [182, 250] width 5 height 5
click at [216, 251] on icon at bounding box center [215, 250] width 5 height 5
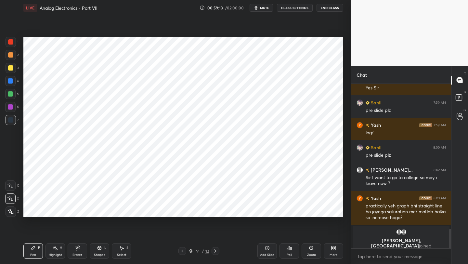
click at [216, 251] on icon at bounding box center [215, 250] width 5 height 5
click at [216, 249] on icon at bounding box center [215, 250] width 5 height 5
click at [217, 250] on icon at bounding box center [215, 250] width 5 height 5
click at [180, 250] on icon at bounding box center [182, 250] width 5 height 5
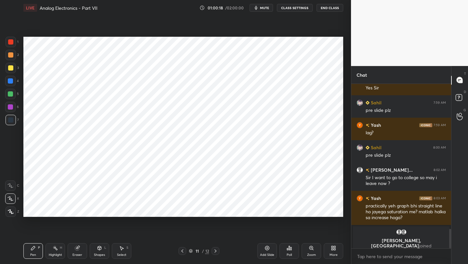
drag, startPoint x: 78, startPoint y: 250, endPoint x: 92, endPoint y: 225, distance: 28.8
click at [76, 249] on icon at bounding box center [77, 247] width 5 height 5
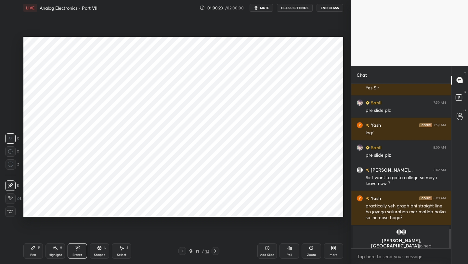
drag, startPoint x: 31, startPoint y: 249, endPoint x: 36, endPoint y: 217, distance: 32.2
click at [29, 248] on div "Pen P" at bounding box center [32, 251] width 19 height 16
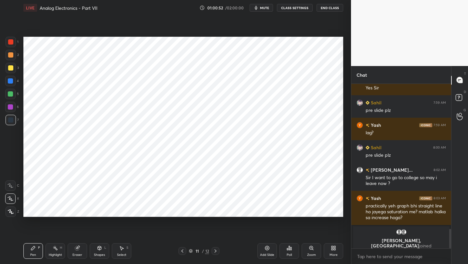
drag, startPoint x: 12, startPoint y: 41, endPoint x: 23, endPoint y: 52, distance: 15.2
click at [12, 41] on div at bounding box center [10, 41] width 5 height 5
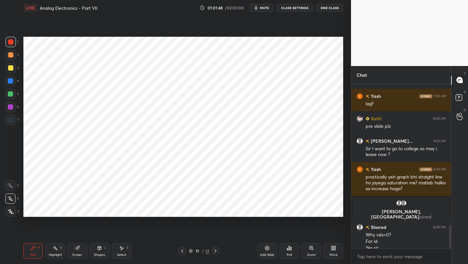
scroll to position [1014, 0]
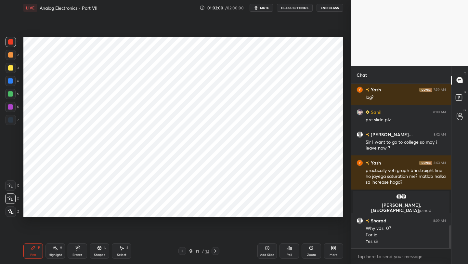
click at [267, 249] on icon at bounding box center [266, 247] width 5 height 5
drag, startPoint x: 9, startPoint y: 70, endPoint x: 10, endPoint y: 79, distance: 9.5
click at [9, 70] on div at bounding box center [10, 67] width 5 height 5
drag, startPoint x: 11, startPoint y: 81, endPoint x: 21, endPoint y: 71, distance: 14.5
click at [12, 81] on div at bounding box center [10, 80] width 5 height 5
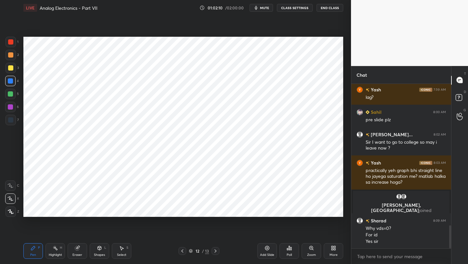
click at [182, 252] on icon at bounding box center [182, 250] width 5 height 5
drag, startPoint x: 217, startPoint y: 251, endPoint x: 216, endPoint y: 239, distance: 11.7
click at [216, 250] on icon at bounding box center [215, 250] width 5 height 5
click at [182, 247] on div at bounding box center [182, 251] width 8 height 8
click at [182, 248] on icon at bounding box center [182, 250] width 5 height 5
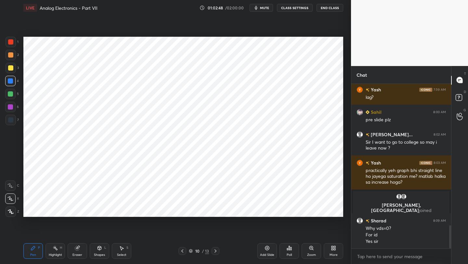
click at [181, 250] on icon at bounding box center [182, 250] width 5 height 5
click at [213, 251] on icon at bounding box center [215, 250] width 5 height 5
click at [215, 251] on icon at bounding box center [215, 250] width 5 height 5
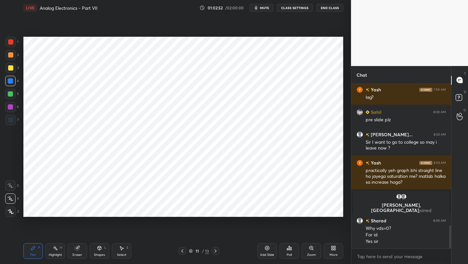
click at [215, 251] on icon at bounding box center [215, 250] width 5 height 5
click at [214, 251] on icon at bounding box center [215, 250] width 5 height 5
click at [184, 252] on icon at bounding box center [182, 250] width 5 height 5
click at [185, 252] on div at bounding box center [182, 251] width 8 height 8
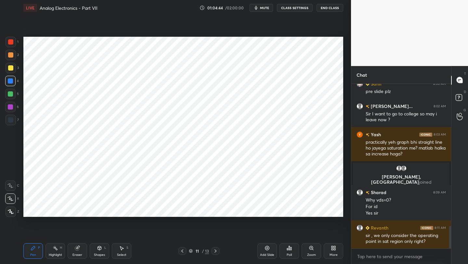
click at [181, 252] on div at bounding box center [182, 251] width 8 height 8
click at [183, 250] on icon at bounding box center [182, 250] width 5 height 5
click at [183, 249] on icon at bounding box center [182, 250] width 5 height 5
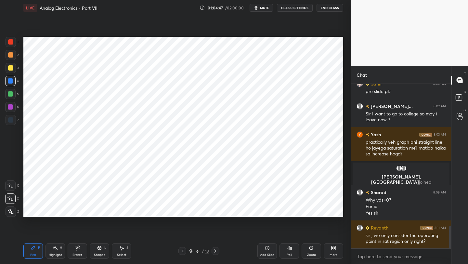
click at [183, 249] on icon at bounding box center [182, 250] width 5 height 5
click at [183, 248] on icon at bounding box center [182, 250] width 5 height 5
click at [213, 250] on icon at bounding box center [215, 250] width 5 height 5
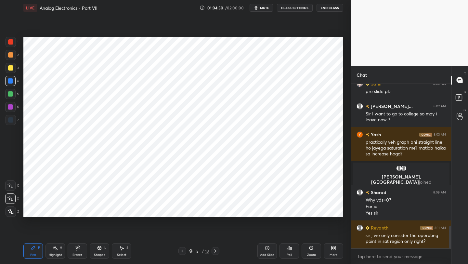
click at [215, 251] on icon at bounding box center [215, 250] width 2 height 3
click at [215, 251] on icon at bounding box center [215, 250] width 5 height 5
click at [213, 251] on icon at bounding box center [215, 250] width 5 height 5
click at [214, 251] on icon at bounding box center [215, 250] width 5 height 5
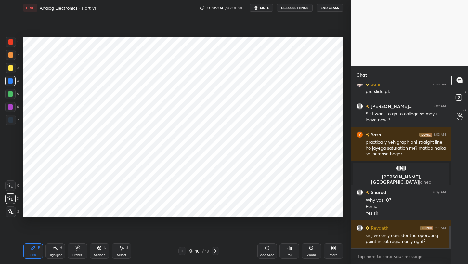
click at [215, 251] on icon at bounding box center [215, 250] width 5 height 5
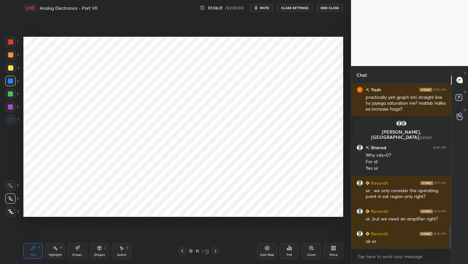
scroll to position [1094, 0]
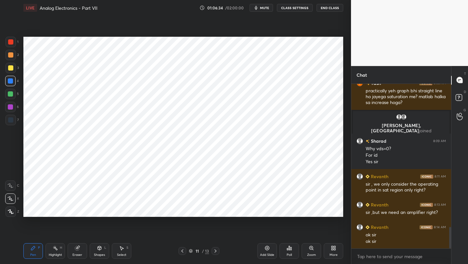
click at [183, 248] on icon at bounding box center [182, 250] width 5 height 5
click at [182, 249] on icon at bounding box center [182, 250] width 5 height 5
click at [183, 249] on icon at bounding box center [182, 250] width 2 height 3
click at [182, 251] on icon at bounding box center [182, 250] width 5 height 5
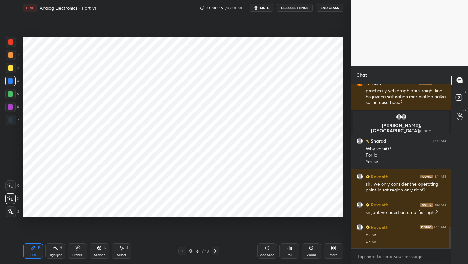
click at [183, 251] on icon at bounding box center [182, 250] width 5 height 5
click at [182, 251] on icon at bounding box center [182, 250] width 2 height 3
click at [182, 252] on icon at bounding box center [182, 250] width 5 height 5
click at [181, 252] on icon at bounding box center [182, 250] width 5 height 5
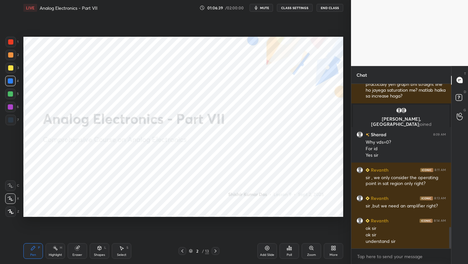
click at [182, 251] on icon at bounding box center [182, 250] width 5 height 5
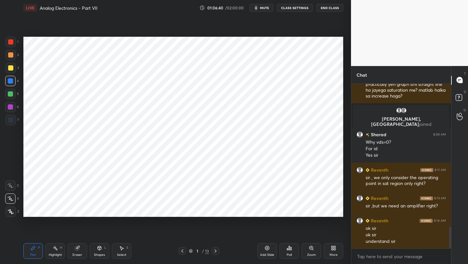
click at [215, 251] on icon at bounding box center [215, 250] width 5 height 5
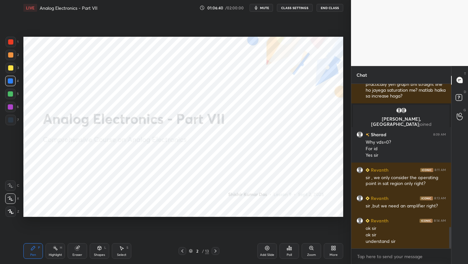
click at [215, 251] on icon at bounding box center [215, 250] width 5 height 5
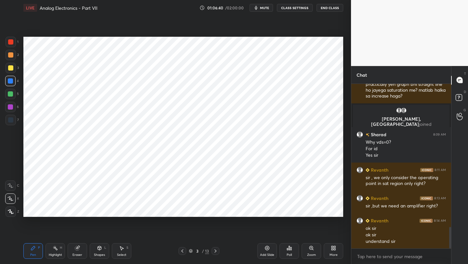
click at [214, 251] on icon at bounding box center [215, 250] width 5 height 5
click at [213, 251] on icon at bounding box center [215, 250] width 5 height 5
click at [212, 252] on div at bounding box center [215, 251] width 8 height 8
click at [212, 251] on div at bounding box center [215, 251] width 8 height 8
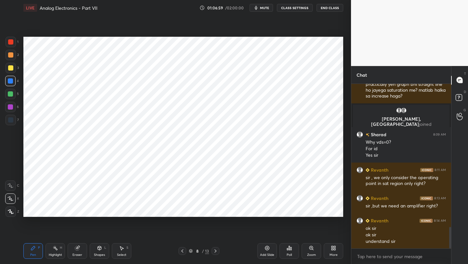
click at [216, 255] on div "Pen P Highlight H Eraser Shapes L Select S 8 / 13 Add Slide Poll Zoom More" at bounding box center [183, 251] width 320 height 26
click at [217, 254] on div at bounding box center [215, 251] width 8 height 8
click at [217, 252] on icon at bounding box center [215, 250] width 5 height 5
click at [218, 252] on icon at bounding box center [215, 250] width 5 height 5
click at [217, 252] on icon at bounding box center [215, 250] width 5 height 5
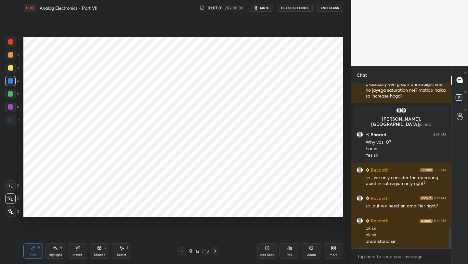
click at [217, 252] on icon at bounding box center [215, 250] width 5 height 5
click at [217, 251] on icon at bounding box center [215, 250] width 5 height 5
click at [218, 252] on icon at bounding box center [215, 250] width 5 height 5
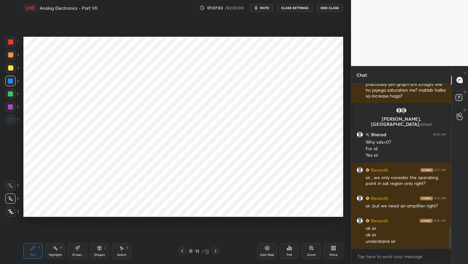
click at [180, 251] on icon at bounding box center [182, 250] width 5 height 5
click at [184, 252] on icon at bounding box center [182, 250] width 5 height 5
click at [183, 248] on icon at bounding box center [182, 250] width 5 height 5
click at [182, 249] on icon at bounding box center [182, 250] width 5 height 5
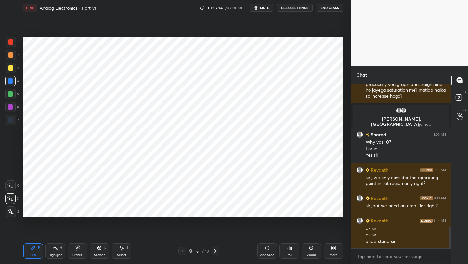
click at [183, 250] on icon at bounding box center [182, 250] width 2 height 3
click at [182, 250] on icon at bounding box center [182, 250] width 2 height 3
click at [182, 250] on icon at bounding box center [182, 250] width 5 height 5
click at [184, 251] on icon at bounding box center [182, 250] width 5 height 5
click at [183, 250] on icon at bounding box center [182, 250] width 5 height 5
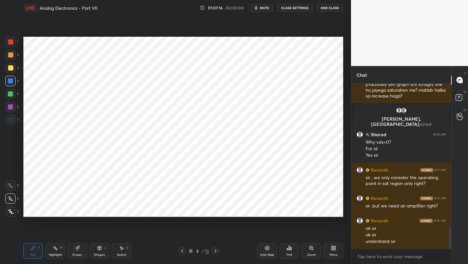
click at [183, 250] on icon at bounding box center [182, 250] width 5 height 5
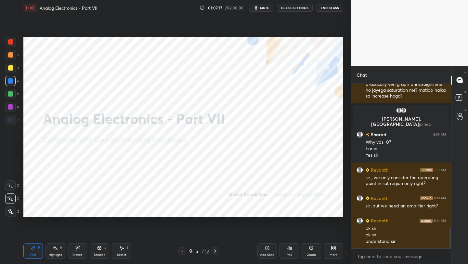
click at [215, 249] on icon at bounding box center [215, 250] width 5 height 5
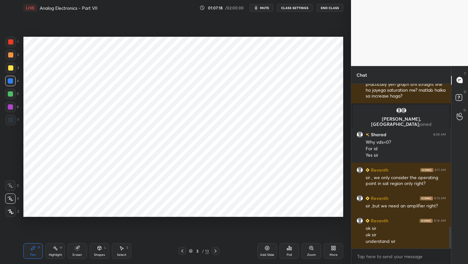
click at [215, 249] on icon at bounding box center [215, 250] width 5 height 5
click at [216, 249] on icon at bounding box center [215, 250] width 5 height 5
click at [215, 250] on icon at bounding box center [215, 250] width 5 height 5
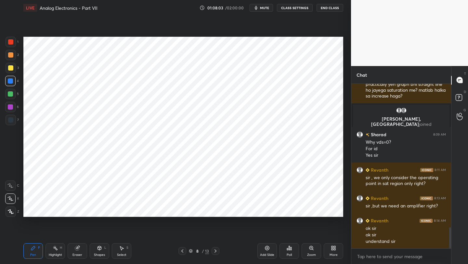
scroll to position [1116, 0]
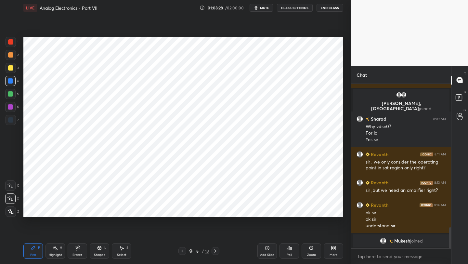
click at [210, 251] on div "8 / 13" at bounding box center [198, 251] width 41 height 8
click at [212, 250] on div at bounding box center [215, 251] width 8 height 8
click at [213, 250] on icon at bounding box center [215, 250] width 5 height 5
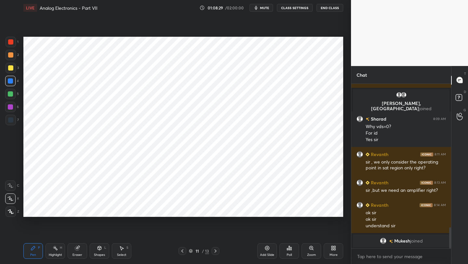
click at [213, 250] on icon at bounding box center [215, 250] width 5 height 5
click at [182, 253] on icon at bounding box center [182, 250] width 5 height 5
click at [217, 253] on icon at bounding box center [215, 250] width 5 height 5
click at [211, 252] on div at bounding box center [215, 251] width 8 height 8
click at [79, 248] on div "Eraser" at bounding box center [77, 251] width 19 height 16
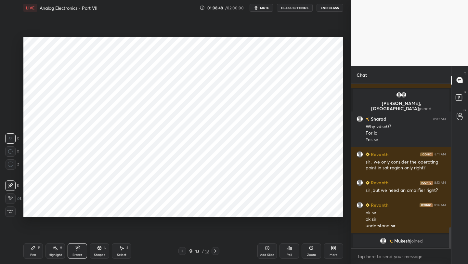
click at [13, 210] on span "Erase all" at bounding box center [11, 211] width 10 height 5
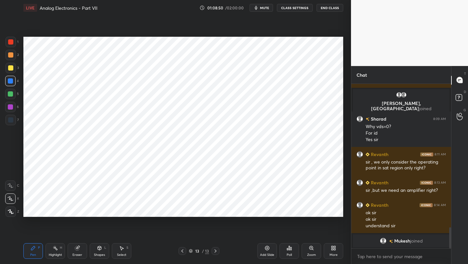
click at [215, 248] on icon at bounding box center [215, 250] width 5 height 5
click at [216, 249] on icon at bounding box center [215, 250] width 5 height 5
drag, startPoint x: 216, startPoint y: 249, endPoint x: 207, endPoint y: 251, distance: 9.0
click at [216, 249] on icon at bounding box center [215, 250] width 5 height 5
click at [185, 250] on div "13 / 13" at bounding box center [198, 251] width 41 height 8
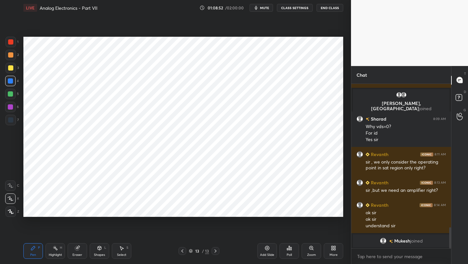
click at [183, 251] on icon at bounding box center [182, 250] width 5 height 5
click at [184, 251] on icon at bounding box center [182, 250] width 5 height 5
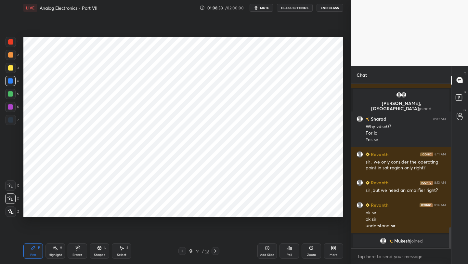
click at [184, 251] on icon at bounding box center [182, 250] width 5 height 5
click at [184, 252] on icon at bounding box center [182, 250] width 5 height 5
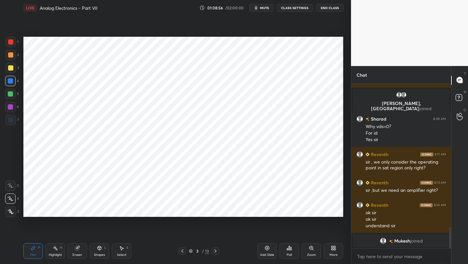
scroll to position [1065, 0]
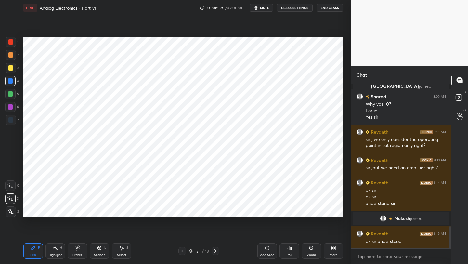
click at [214, 250] on icon at bounding box center [215, 250] width 5 height 5
click at [215, 250] on icon at bounding box center [215, 250] width 5 height 5
click at [218, 252] on div at bounding box center [215, 251] width 8 height 8
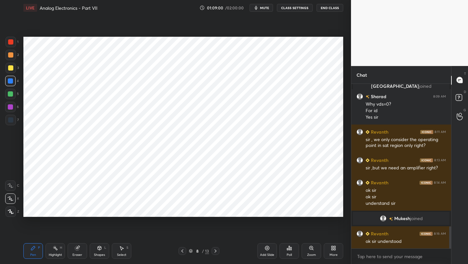
click at [215, 254] on div at bounding box center [215, 251] width 8 height 8
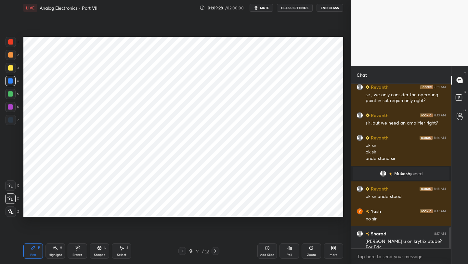
click at [215, 250] on icon at bounding box center [215, 250] width 5 height 5
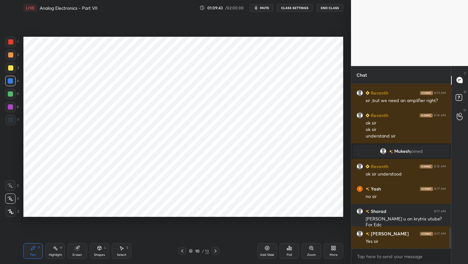
click at [213, 250] on icon at bounding box center [215, 250] width 5 height 5
click at [214, 250] on icon at bounding box center [215, 250] width 5 height 5
click at [183, 250] on icon at bounding box center [182, 250] width 5 height 5
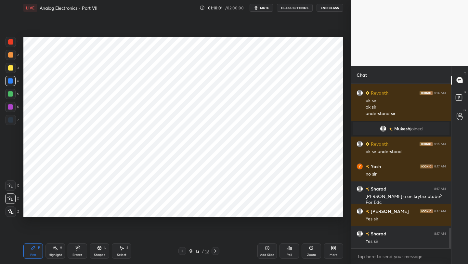
click at [95, 253] on div "Shapes" at bounding box center [99, 254] width 11 height 3
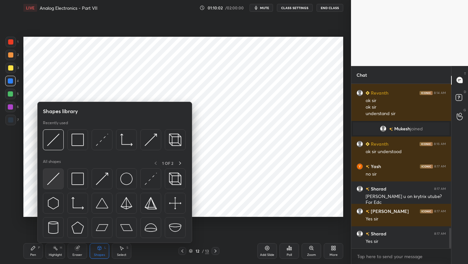
click at [60, 179] on div at bounding box center [53, 178] width 21 height 21
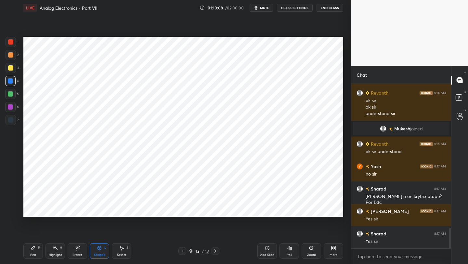
click at [214, 249] on icon at bounding box center [215, 250] width 5 height 5
click at [13, 44] on div at bounding box center [11, 42] width 10 height 10
click at [30, 245] on div "Pen P" at bounding box center [32, 251] width 19 height 16
click at [11, 122] on div at bounding box center [10, 119] width 5 height 5
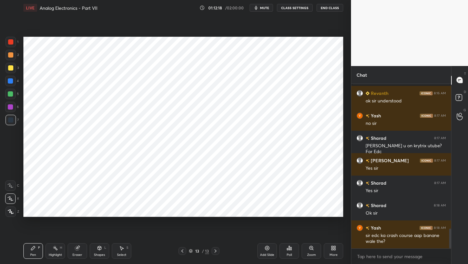
scroll to position [1221, 0]
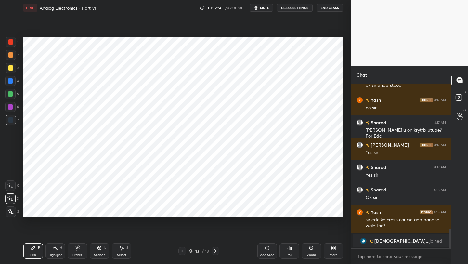
click at [10, 106] on div at bounding box center [10, 106] width 5 height 5
click at [77, 250] on icon at bounding box center [77, 248] width 4 height 4
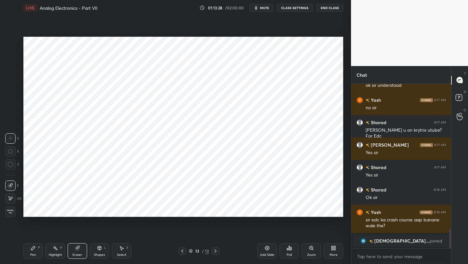
drag, startPoint x: 27, startPoint y: 250, endPoint x: 47, endPoint y: 222, distance: 35.0
click at [28, 250] on div "Pen P" at bounding box center [32, 251] width 19 height 16
click at [271, 249] on div "Add Slide" at bounding box center [266, 251] width 19 height 16
click at [10, 121] on div at bounding box center [10, 119] width 5 height 5
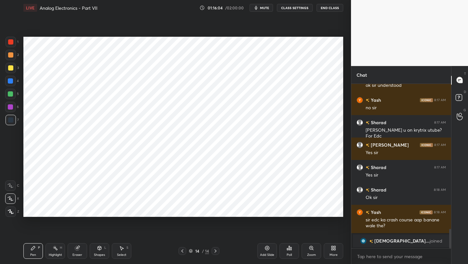
click at [182, 251] on icon at bounding box center [182, 250] width 2 height 3
click at [181, 249] on icon at bounding box center [182, 250] width 5 height 5
click at [184, 251] on icon at bounding box center [182, 250] width 5 height 5
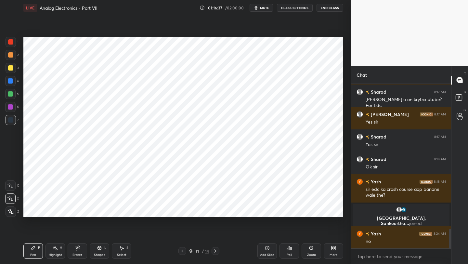
scroll to position [1236, 0]
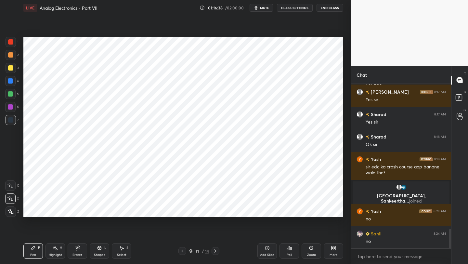
click at [180, 252] on icon at bounding box center [182, 250] width 5 height 5
click at [181, 249] on icon at bounding box center [182, 250] width 5 height 5
click at [181, 250] on icon at bounding box center [182, 250] width 5 height 5
click at [182, 250] on icon at bounding box center [182, 250] width 2 height 3
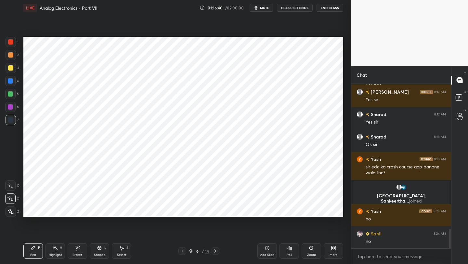
click at [182, 251] on icon at bounding box center [182, 250] width 5 height 5
click at [183, 254] on div at bounding box center [182, 251] width 8 height 8
click at [184, 253] on div at bounding box center [182, 251] width 8 height 8
click at [216, 252] on icon at bounding box center [215, 250] width 5 height 5
click at [215, 252] on icon at bounding box center [215, 250] width 5 height 5
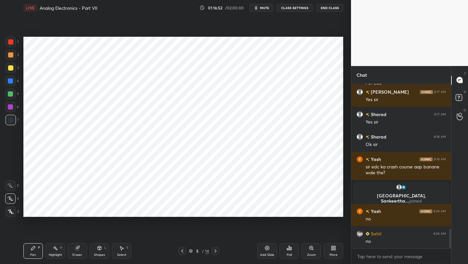
click at [215, 252] on icon at bounding box center [215, 250] width 5 height 5
click at [214, 252] on icon at bounding box center [215, 250] width 5 height 5
click at [215, 249] on icon at bounding box center [215, 250] width 5 height 5
click at [215, 250] on icon at bounding box center [215, 250] width 5 height 5
click at [214, 251] on icon at bounding box center [215, 250] width 5 height 5
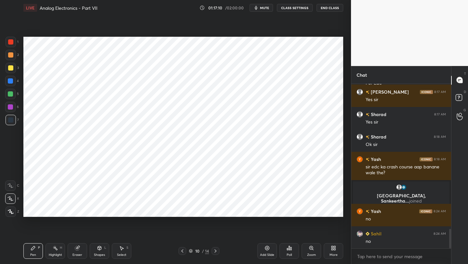
click at [187, 249] on div "10 / 14" at bounding box center [198, 251] width 41 height 8
click at [183, 250] on icon at bounding box center [182, 250] width 5 height 5
click at [216, 248] on icon at bounding box center [215, 250] width 5 height 5
click at [216, 249] on icon at bounding box center [215, 250] width 5 height 5
click at [216, 248] on icon at bounding box center [215, 250] width 5 height 5
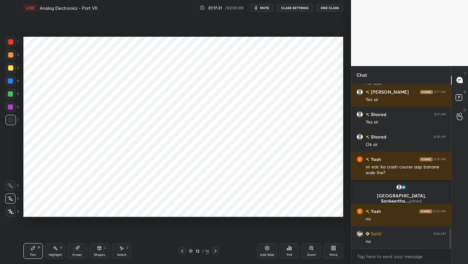
click at [215, 248] on icon at bounding box center [215, 250] width 5 height 5
click at [215, 250] on icon at bounding box center [215, 250] width 2 height 3
click at [216, 250] on icon at bounding box center [215, 250] width 5 height 5
click at [268, 248] on icon at bounding box center [266, 247] width 5 height 5
drag, startPoint x: 13, startPoint y: 80, endPoint x: 20, endPoint y: 79, distance: 7.8
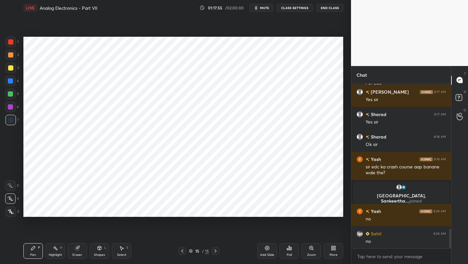
click at [13, 80] on div at bounding box center [10, 81] width 10 height 10
click at [9, 94] on div at bounding box center [10, 93] width 5 height 5
click at [10, 109] on div at bounding box center [10, 106] width 5 height 5
drag, startPoint x: 10, startPoint y: 93, endPoint x: 20, endPoint y: 92, distance: 9.5
click at [11, 93] on div at bounding box center [10, 93] width 5 height 5
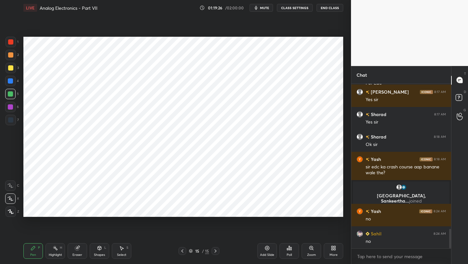
click at [10, 103] on div at bounding box center [10, 107] width 10 height 10
drag, startPoint x: 11, startPoint y: 94, endPoint x: 19, endPoint y: 95, distance: 8.1
click at [12, 95] on div at bounding box center [10, 93] width 5 height 5
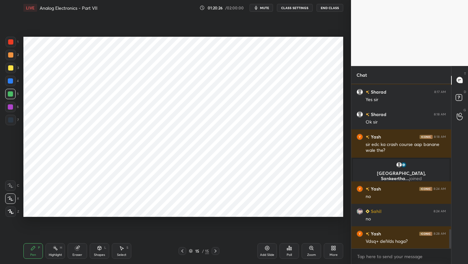
click at [10, 108] on div at bounding box center [10, 106] width 5 height 5
click at [79, 249] on icon at bounding box center [77, 247] width 5 height 5
drag, startPoint x: 32, startPoint y: 250, endPoint x: 34, endPoint y: 226, distance: 24.1
click at [30, 249] on div "Pen P" at bounding box center [32, 251] width 19 height 16
click at [10, 111] on div at bounding box center [10, 107] width 10 height 10
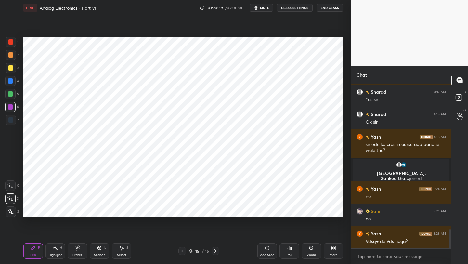
click at [10, 123] on div at bounding box center [11, 120] width 10 height 10
drag, startPoint x: 270, startPoint y: 248, endPoint x: 271, endPoint y: 240, distance: 8.1
click at [270, 248] on div "Add Slide" at bounding box center [266, 251] width 19 height 16
click at [11, 79] on div at bounding box center [10, 80] width 5 height 5
click at [10, 47] on div "1" at bounding box center [12, 43] width 13 height 13
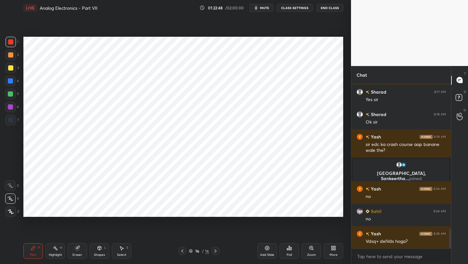
scroll to position [1274, 0]
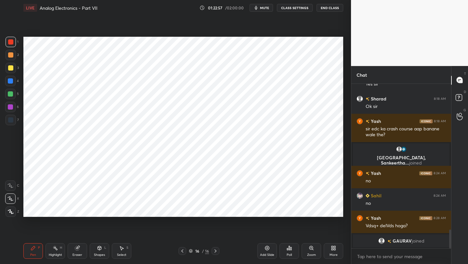
click at [182, 251] on icon at bounding box center [182, 250] width 2 height 3
click at [11, 110] on div at bounding box center [10, 107] width 10 height 10
click at [216, 250] on icon at bounding box center [215, 250] width 5 height 5
click at [12, 44] on div at bounding box center [11, 42] width 10 height 10
click at [11, 95] on div at bounding box center [10, 93] width 5 height 5
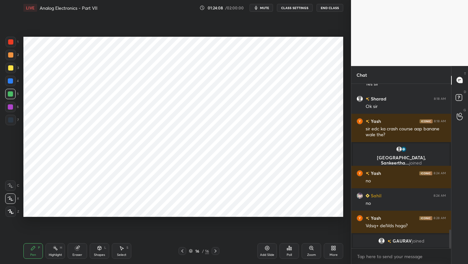
drag, startPoint x: 99, startPoint y: 250, endPoint x: 100, endPoint y: 244, distance: 6.9
click at [99, 250] on icon at bounding box center [99, 247] width 5 height 5
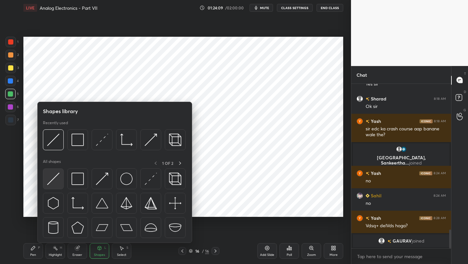
click at [55, 177] on img at bounding box center [53, 178] width 12 height 12
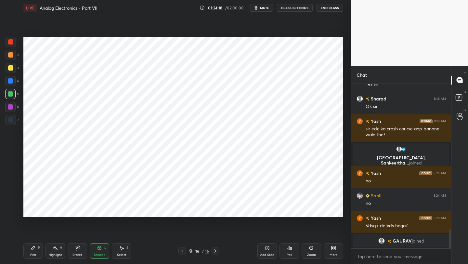
click at [38, 252] on div "Pen P" at bounding box center [32, 251] width 19 height 16
click at [180, 252] on icon at bounding box center [182, 250] width 5 height 5
click at [216, 247] on div at bounding box center [215, 251] width 8 height 8
click at [11, 108] on div at bounding box center [10, 106] width 5 height 5
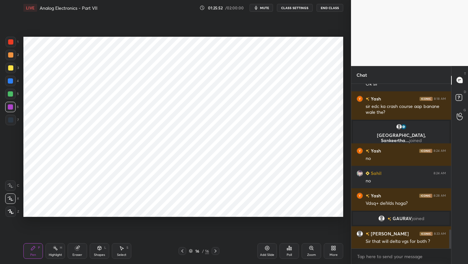
click at [183, 249] on icon at bounding box center [182, 250] width 2 height 3
click at [183, 250] on icon at bounding box center [182, 250] width 5 height 5
click at [184, 250] on icon at bounding box center [182, 250] width 5 height 5
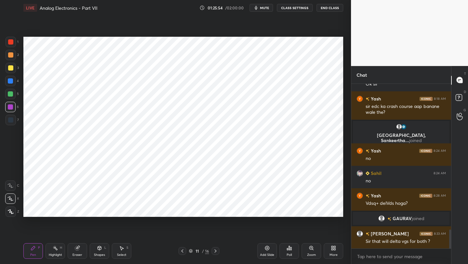
click at [184, 250] on icon at bounding box center [182, 250] width 5 height 5
click at [183, 249] on icon at bounding box center [182, 250] width 2 height 3
click at [183, 249] on icon at bounding box center [182, 250] width 5 height 5
click at [182, 249] on icon at bounding box center [182, 250] width 5 height 5
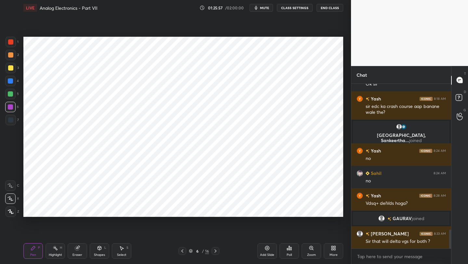
click at [182, 248] on icon at bounding box center [182, 250] width 5 height 5
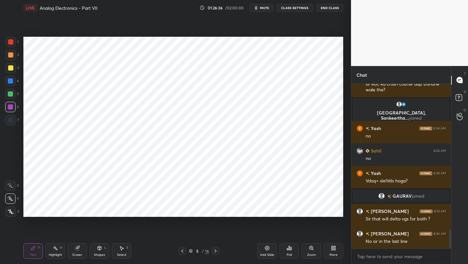
click at [216, 249] on icon at bounding box center [215, 250] width 5 height 5
click at [217, 249] on icon at bounding box center [215, 250] width 5 height 5
click at [218, 249] on icon at bounding box center [215, 250] width 5 height 5
click at [218, 249] on div at bounding box center [215, 251] width 8 height 8
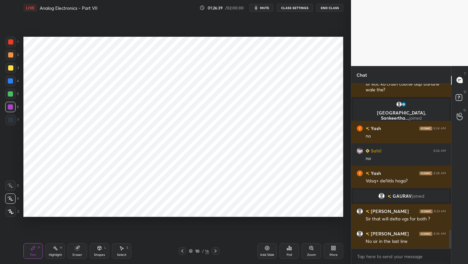
click at [218, 248] on div at bounding box center [215, 251] width 8 height 8
click at [219, 248] on div at bounding box center [215, 251] width 8 height 8
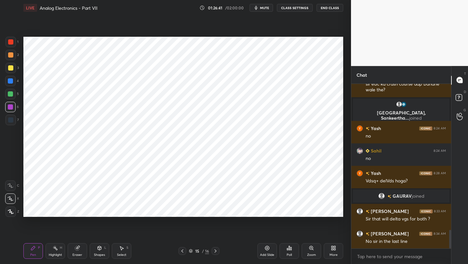
click at [219, 248] on div at bounding box center [215, 251] width 8 height 8
click at [220, 248] on div "16 / 16" at bounding box center [198, 251] width 117 height 8
click at [266, 247] on icon at bounding box center [266, 247] width 5 height 5
drag, startPoint x: 181, startPoint y: 253, endPoint x: 184, endPoint y: 249, distance: 4.5
click at [181, 252] on icon at bounding box center [182, 250] width 5 height 5
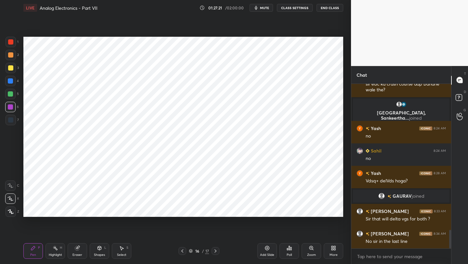
click at [76, 251] on div "Eraser" at bounding box center [77, 251] width 19 height 16
click at [79, 249] on icon at bounding box center [77, 247] width 5 height 5
drag, startPoint x: 36, startPoint y: 252, endPoint x: 41, endPoint y: 239, distance: 13.3
click at [36, 251] on div "Pen P" at bounding box center [32, 251] width 19 height 16
click at [12, 107] on div at bounding box center [10, 106] width 5 height 5
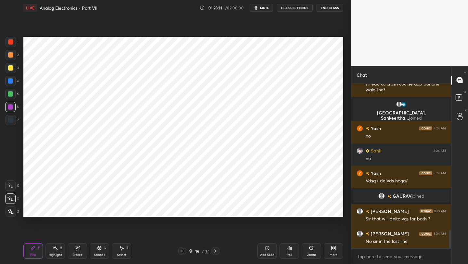
scroll to position [1310, 0]
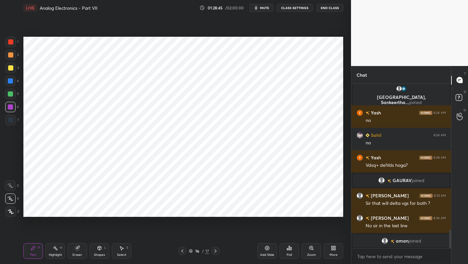
click at [74, 253] on div "Eraser" at bounding box center [77, 254] width 10 height 3
click at [34, 252] on div "Pen P" at bounding box center [32, 251] width 19 height 16
drag, startPoint x: 9, startPoint y: 82, endPoint x: 14, endPoint y: 82, distance: 4.2
click at [9, 83] on div at bounding box center [10, 80] width 5 height 5
click at [184, 251] on icon at bounding box center [182, 250] width 5 height 5
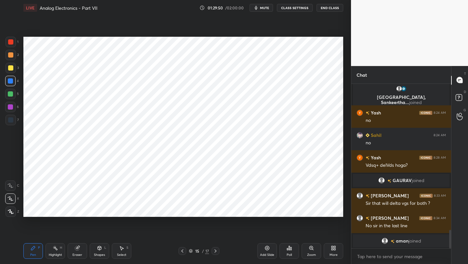
click at [218, 251] on div at bounding box center [215, 251] width 8 height 8
drag, startPoint x: 268, startPoint y: 248, endPoint x: 270, endPoint y: 237, distance: 10.3
click at [268, 247] on icon at bounding box center [266, 247] width 5 height 5
click at [181, 253] on icon at bounding box center [182, 250] width 5 height 5
click at [215, 250] on icon at bounding box center [215, 250] width 2 height 3
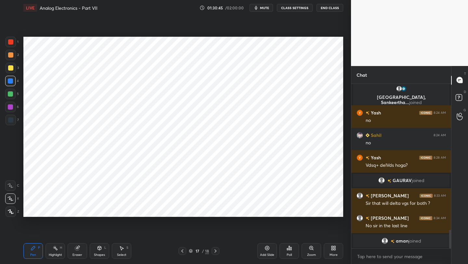
drag, startPoint x: 214, startPoint y: 250, endPoint x: 215, endPoint y: 245, distance: 4.7
click at [213, 249] on icon at bounding box center [215, 250] width 5 height 5
click at [178, 252] on div "18 / 18" at bounding box center [198, 251] width 117 height 8
click at [180, 252] on icon at bounding box center [182, 250] width 5 height 5
click at [180, 250] on icon at bounding box center [182, 250] width 5 height 5
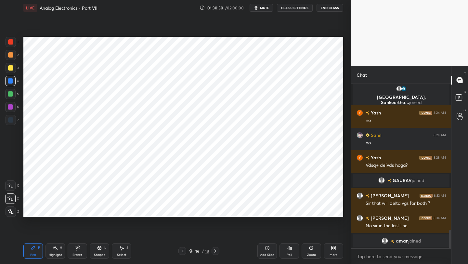
click at [215, 249] on icon at bounding box center [215, 250] width 5 height 5
click at [98, 248] on icon at bounding box center [100, 248] width 4 height 4
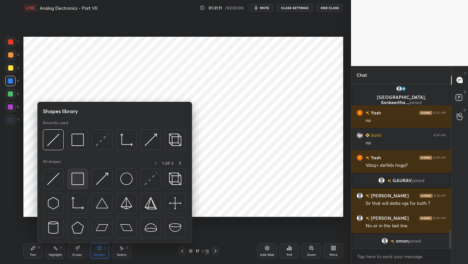
click at [79, 179] on img at bounding box center [77, 178] width 12 height 12
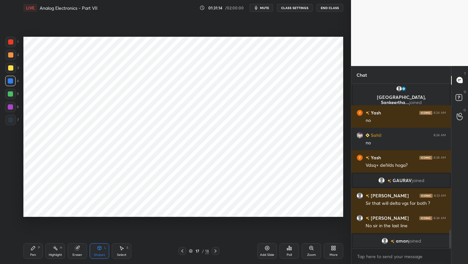
click at [37, 251] on div "Pen P" at bounding box center [32, 251] width 19 height 16
click at [180, 250] on icon at bounding box center [182, 250] width 5 height 5
click at [215, 250] on icon at bounding box center [215, 250] width 2 height 3
click at [95, 248] on div "Shapes L" at bounding box center [99, 251] width 19 height 16
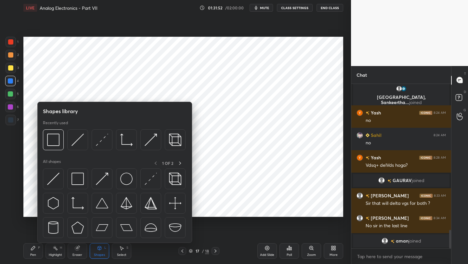
click at [40, 179] on div "Shapes library Recently used All shapes 1 OF 2" at bounding box center [114, 172] width 155 height 141
click at [58, 177] on img at bounding box center [53, 178] width 12 height 12
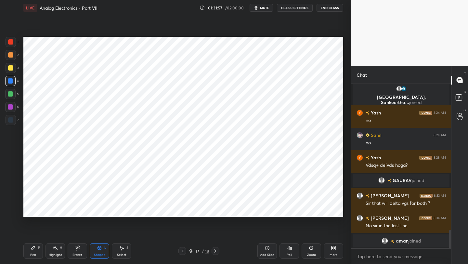
click at [32, 249] on div "Pen P" at bounding box center [32, 251] width 19 height 16
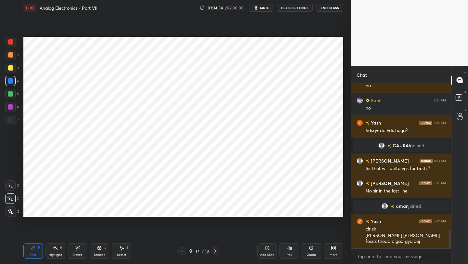
scroll to position [1325, 0]
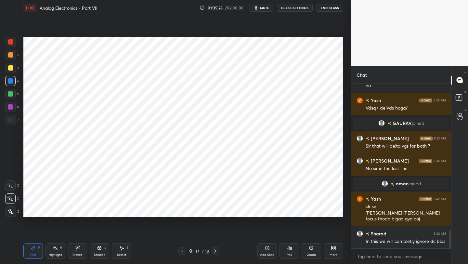
click at [180, 254] on div at bounding box center [182, 251] width 8 height 8
click at [217, 249] on icon at bounding box center [215, 250] width 5 height 5
click at [217, 250] on icon at bounding box center [215, 250] width 5 height 5
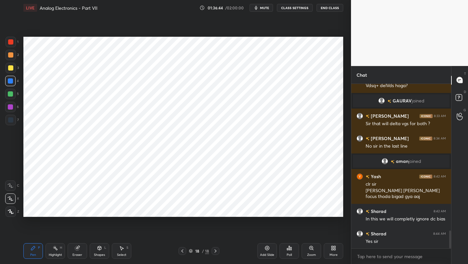
scroll to position [1363, 0]
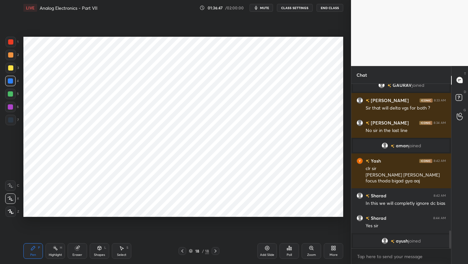
click at [77, 251] on div "Eraser" at bounding box center [77, 251] width 19 height 16
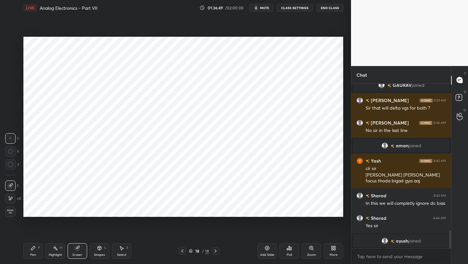
click at [37, 249] on div "Pen P" at bounding box center [32, 251] width 19 height 16
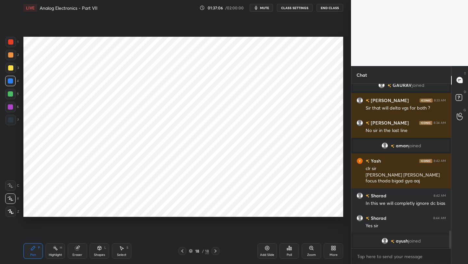
drag, startPoint x: 15, startPoint y: 120, endPoint x: 19, endPoint y: 118, distance: 4.2
click at [15, 120] on div at bounding box center [11, 120] width 10 height 10
drag, startPoint x: 183, startPoint y: 250, endPoint x: 183, endPoint y: 243, distance: 7.2
click at [183, 249] on icon at bounding box center [182, 250] width 5 height 5
click at [215, 250] on icon at bounding box center [215, 250] width 5 height 5
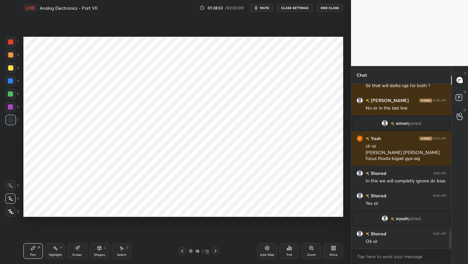
scroll to position [1344, 0]
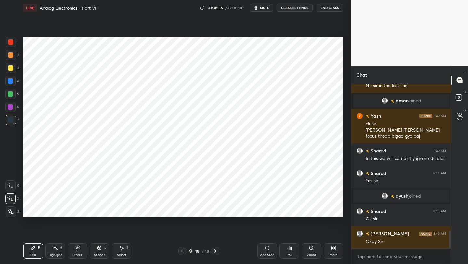
click at [216, 249] on icon at bounding box center [215, 250] width 5 height 5
click at [272, 250] on div "Add Slide" at bounding box center [266, 251] width 19 height 16
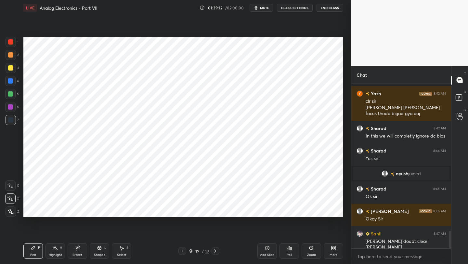
scroll to position [1373, 0]
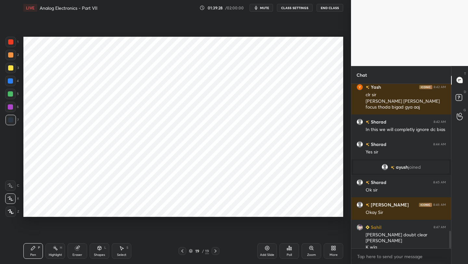
click at [179, 250] on div at bounding box center [182, 251] width 8 height 8
click at [183, 250] on icon at bounding box center [182, 250] width 5 height 5
click at [182, 250] on icon at bounding box center [182, 250] width 5 height 5
click at [181, 250] on icon at bounding box center [182, 250] width 5 height 5
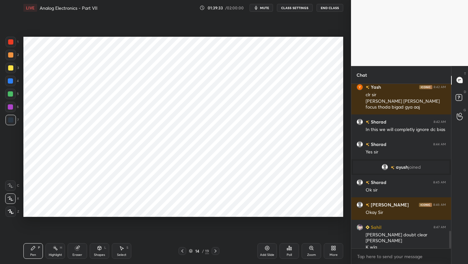
click at [214, 249] on icon at bounding box center [215, 250] width 5 height 5
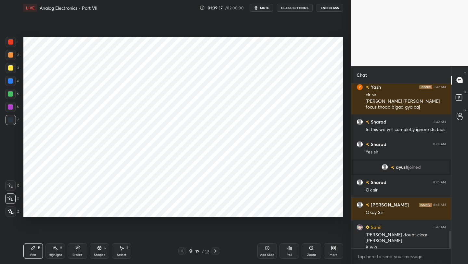
click at [11, 43] on div at bounding box center [10, 41] width 5 height 5
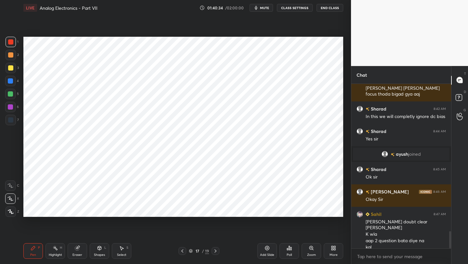
scroll to position [1414, 0]
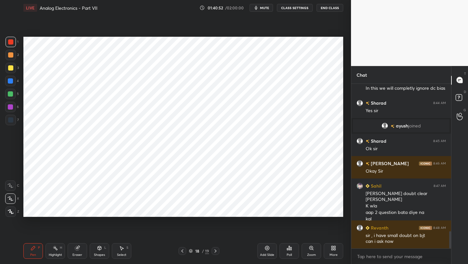
drag, startPoint x: 77, startPoint y: 248, endPoint x: 76, endPoint y: 242, distance: 5.5
click at [77, 248] on icon at bounding box center [77, 248] width 4 height 4
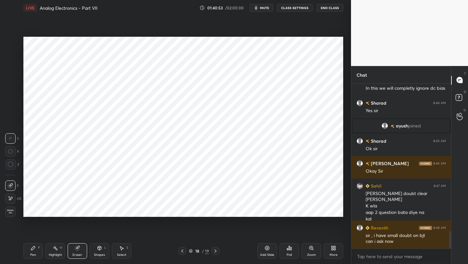
drag, startPoint x: 11, startPoint y: 209, endPoint x: 16, endPoint y: 208, distance: 5.1
click at [10, 210] on span "Erase all" at bounding box center [11, 211] width 10 height 5
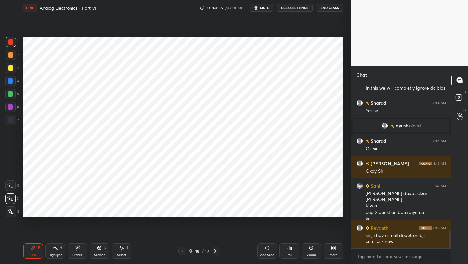
click at [182, 249] on icon at bounding box center [182, 250] width 5 height 5
click at [214, 250] on icon at bounding box center [215, 250] width 5 height 5
drag, startPoint x: 79, startPoint y: 249, endPoint x: 82, endPoint y: 247, distance: 3.7
click at [79, 249] on icon at bounding box center [77, 247] width 5 height 5
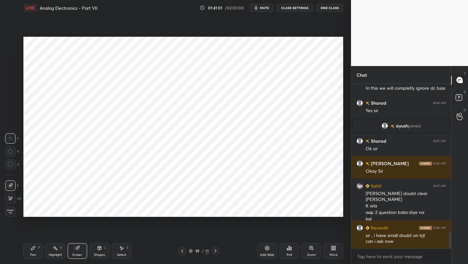
drag, startPoint x: 11, startPoint y: 213, endPoint x: 12, endPoint y: 210, distance: 3.8
click at [10, 212] on span "Erase all" at bounding box center [11, 211] width 10 height 5
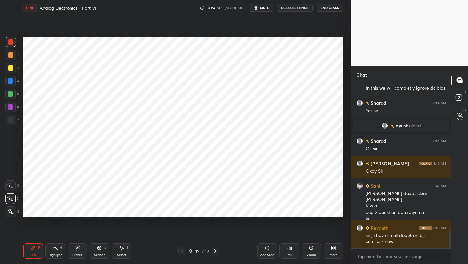
click at [184, 250] on icon at bounding box center [182, 250] width 5 height 5
click at [185, 251] on div at bounding box center [182, 251] width 8 height 8
click at [182, 249] on icon at bounding box center [182, 250] width 5 height 5
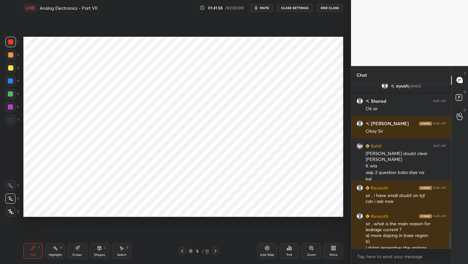
scroll to position [1460, 0]
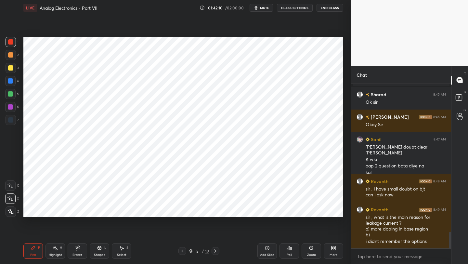
click at [215, 252] on icon at bounding box center [215, 250] width 5 height 5
click at [217, 251] on icon at bounding box center [215, 250] width 5 height 5
click at [216, 252] on icon at bounding box center [215, 250] width 5 height 5
click at [213, 249] on icon at bounding box center [215, 250] width 5 height 5
click at [215, 251] on icon at bounding box center [215, 250] width 5 height 5
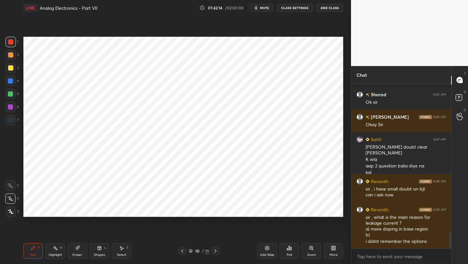
click at [216, 251] on icon at bounding box center [215, 250] width 5 height 5
click at [218, 250] on div at bounding box center [215, 251] width 8 height 8
click at [218, 250] on icon at bounding box center [215, 250] width 5 height 5
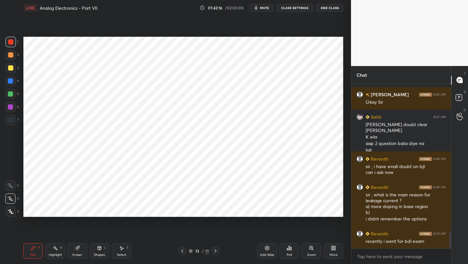
click at [215, 251] on icon at bounding box center [215, 250] width 5 height 5
click at [216, 251] on icon at bounding box center [215, 250] width 5 height 5
click at [216, 251] on icon at bounding box center [215, 250] width 2 height 3
click at [216, 251] on icon at bounding box center [215, 250] width 5 height 5
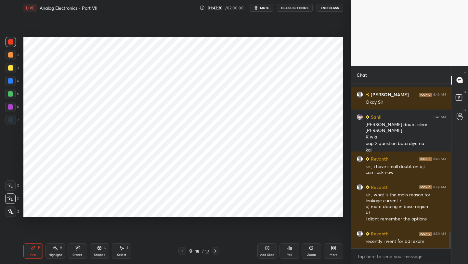
click at [184, 251] on icon at bounding box center [182, 250] width 5 height 5
drag, startPoint x: 265, startPoint y: 249, endPoint x: 267, endPoint y: 241, distance: 8.7
click at [265, 249] on icon at bounding box center [266, 247] width 5 height 5
click at [14, 40] on div at bounding box center [11, 42] width 10 height 10
click at [8, 95] on div at bounding box center [10, 93] width 5 height 5
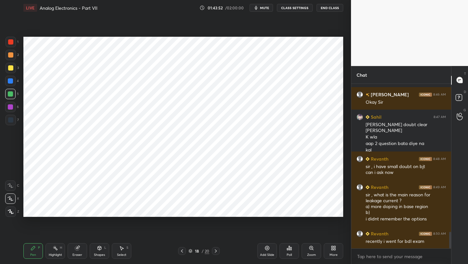
click at [11, 108] on div at bounding box center [10, 106] width 5 height 5
click at [11, 91] on div at bounding box center [10, 94] width 10 height 10
drag, startPoint x: 9, startPoint y: 77, endPoint x: 17, endPoint y: 79, distance: 8.5
click at [9, 78] on div at bounding box center [10, 81] width 10 height 10
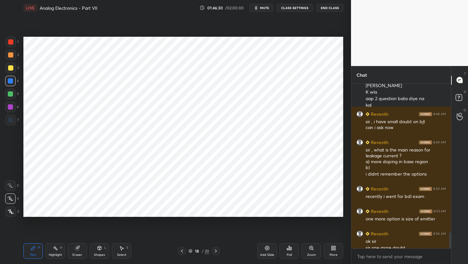
scroll to position [1534, 0]
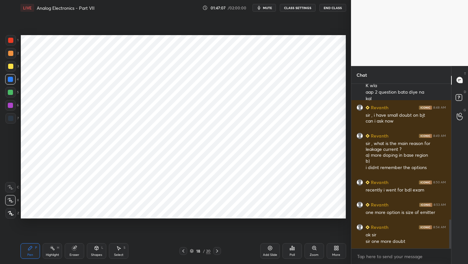
scroll to position [32259, 32157]
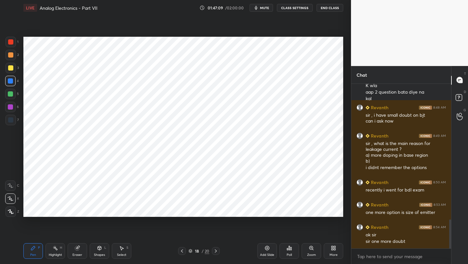
click at [321, 9] on button "End Class" at bounding box center [329, 8] width 27 height 8
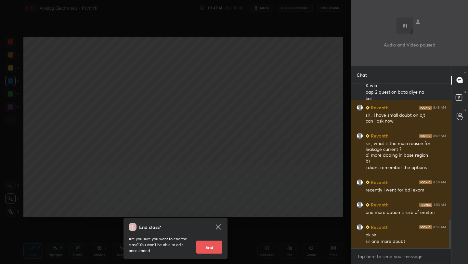
click at [206, 250] on button "End" at bounding box center [209, 246] width 26 height 13
type textarea "x"
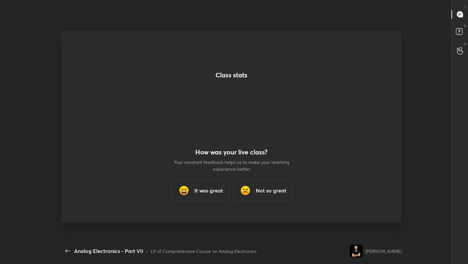
scroll to position [0, 0]
